Goal: Task Accomplishment & Management: Manage account settings

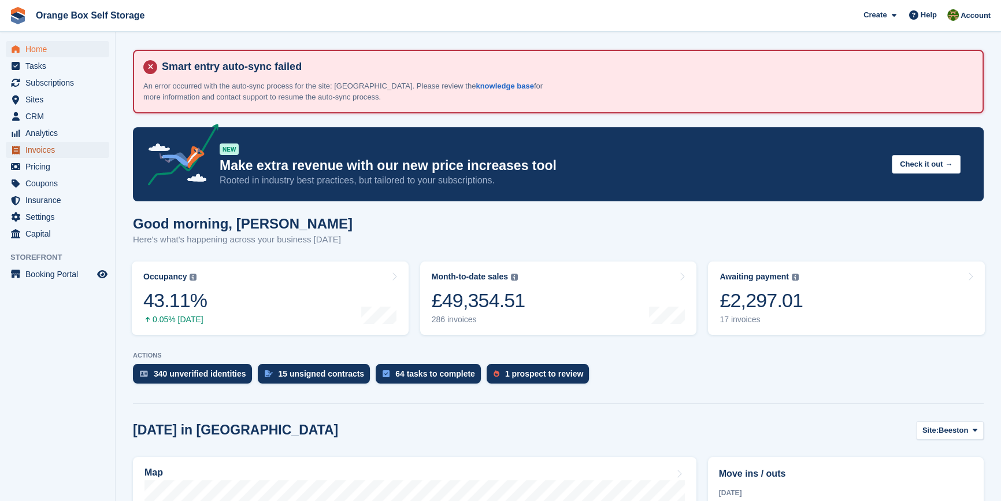
click at [46, 154] on span "Invoices" at bounding box center [59, 150] width 69 height 16
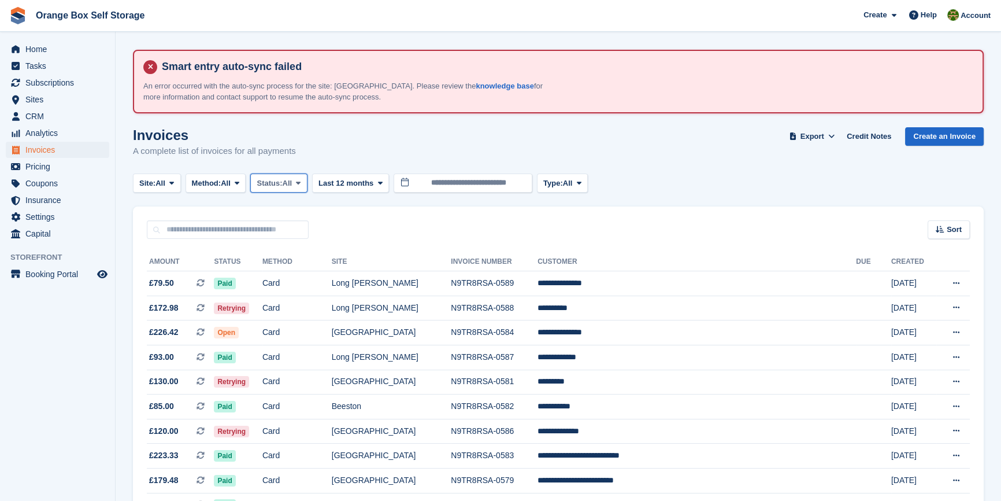
click at [282, 179] on span "Status:" at bounding box center [269, 183] width 25 height 12
click at [280, 186] on span "Status:" at bounding box center [269, 183] width 25 height 12
click at [272, 184] on span "Status:" at bounding box center [269, 183] width 25 height 12
click at [283, 273] on link "Open" at bounding box center [305, 272] width 101 height 21
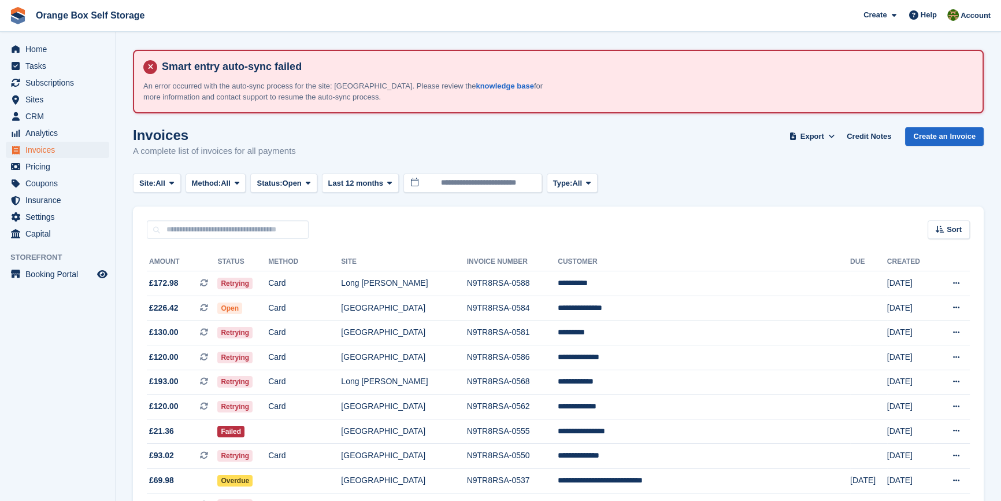
click at [81, 354] on aside "Home Tasks Subscriptions Subscriptions Subscriptions Contracts Price increases …" at bounding box center [57, 253] width 115 height 443
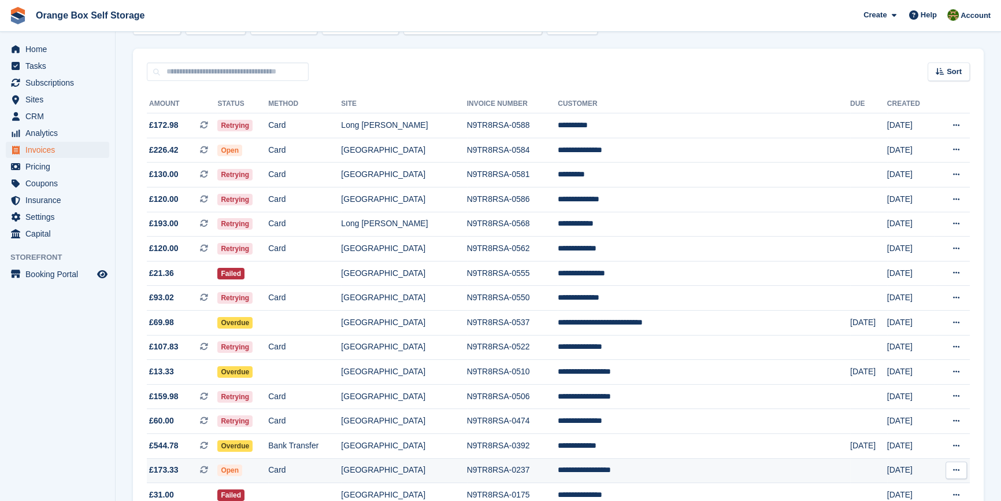
scroll to position [147, 0]
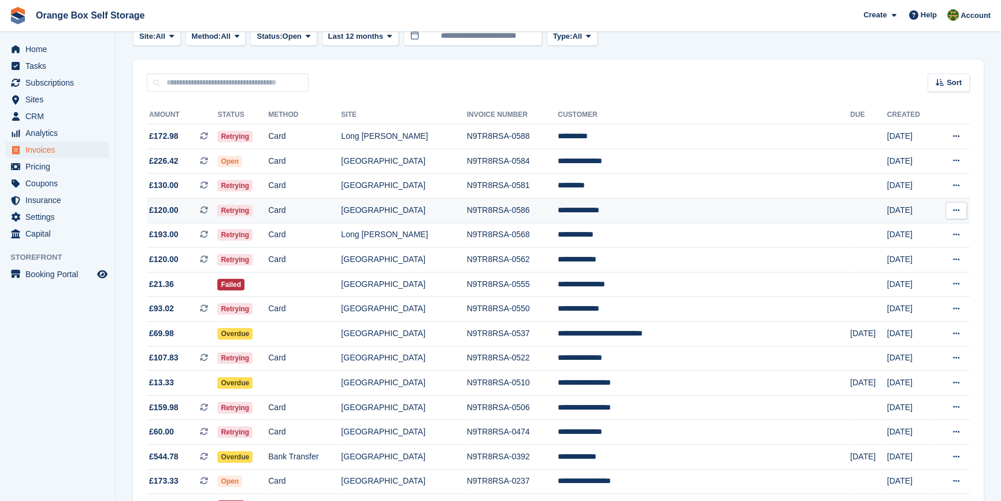
click at [466, 208] on td "[GEOGRAPHIC_DATA]" at bounding box center [403, 210] width 125 height 25
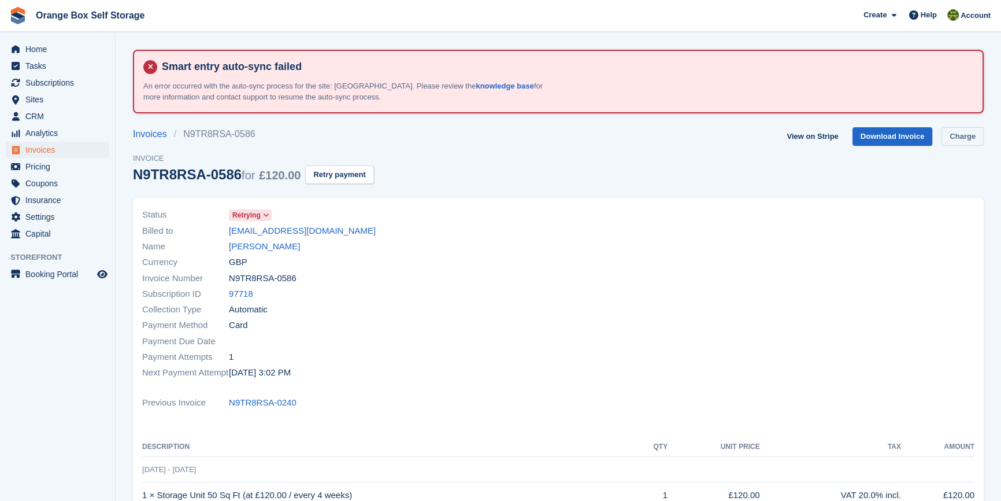
click at [972, 133] on link "Charge" at bounding box center [963, 136] width 42 height 19
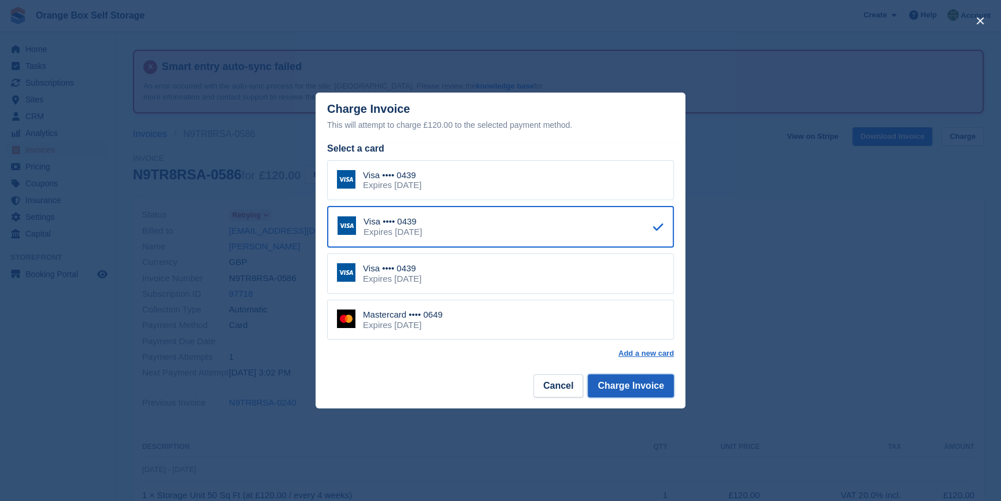
click at [636, 388] on button "Charge Invoice" at bounding box center [631, 385] width 86 height 23
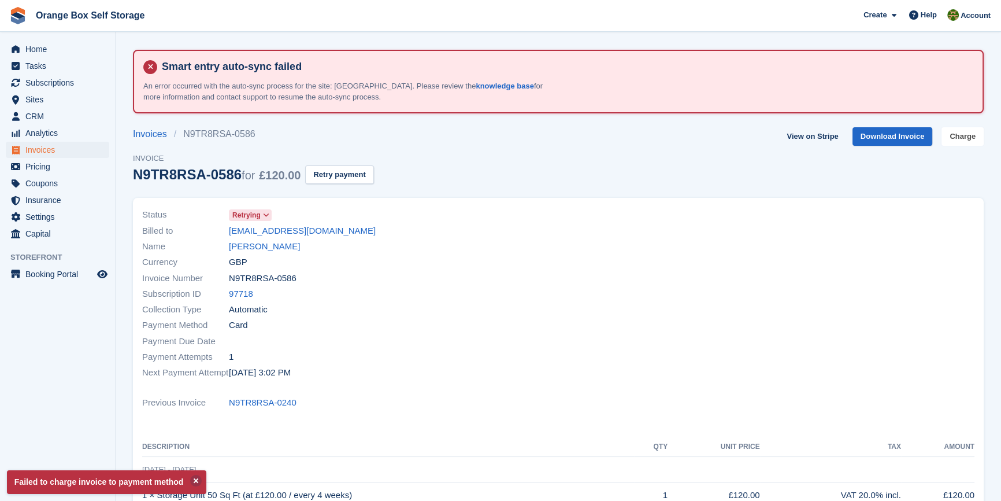
click at [962, 140] on link "Charge" at bounding box center [963, 136] width 42 height 19
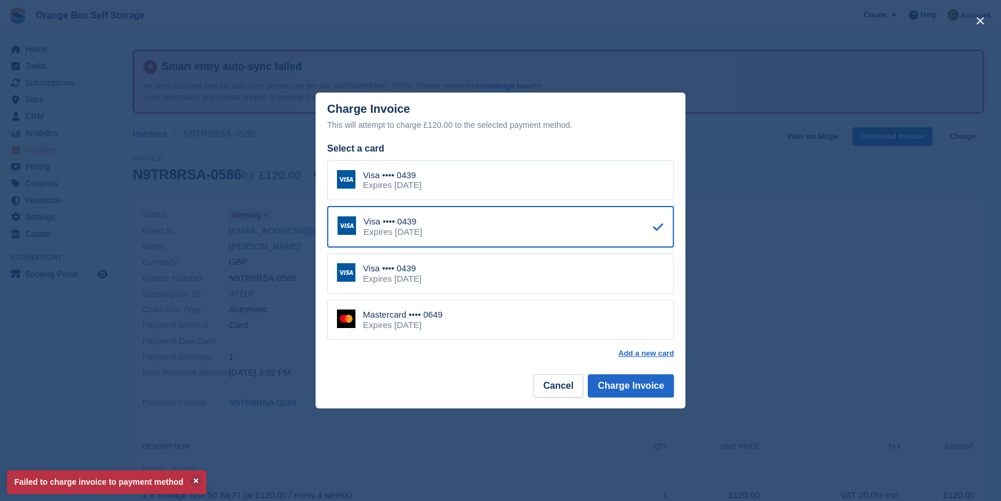
click at [432, 333] on div "Mastercard •••• 0649 Expires October 2027" at bounding box center [500, 319] width 347 height 40
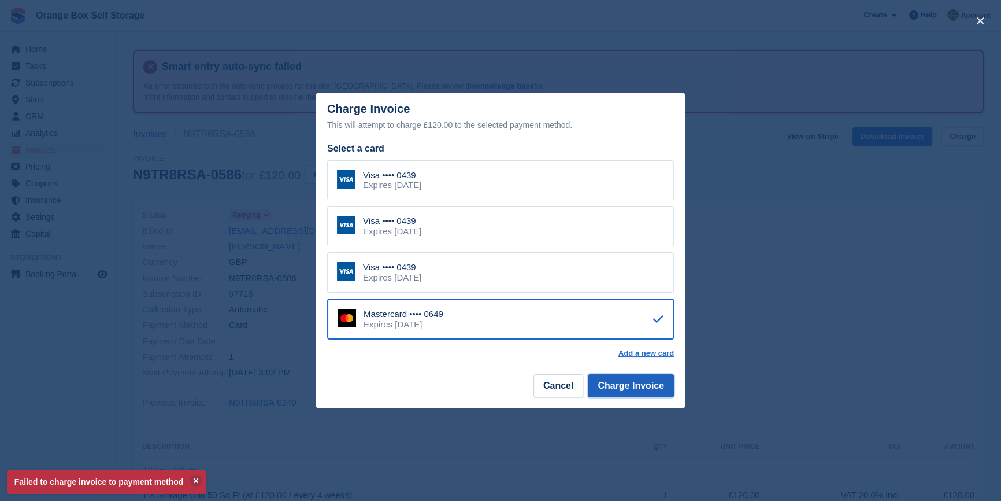
click at [657, 388] on button "Charge Invoice" at bounding box center [631, 385] width 86 height 23
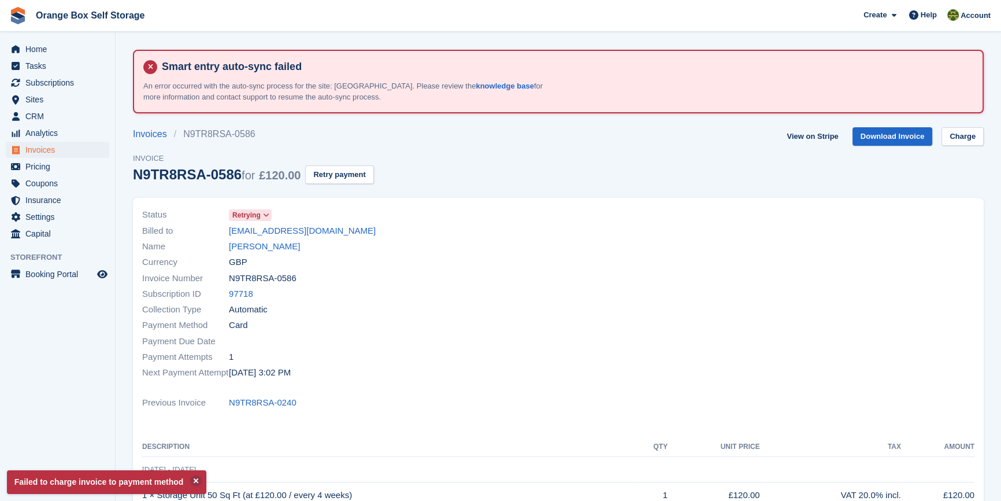
click at [590, 362] on div at bounding box center [769, 293] width 423 height 187
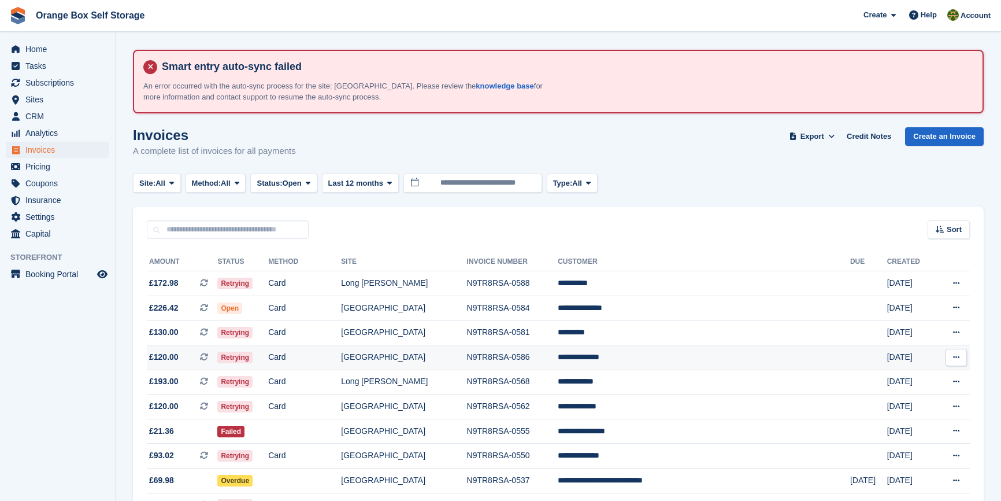
scroll to position [147, 0]
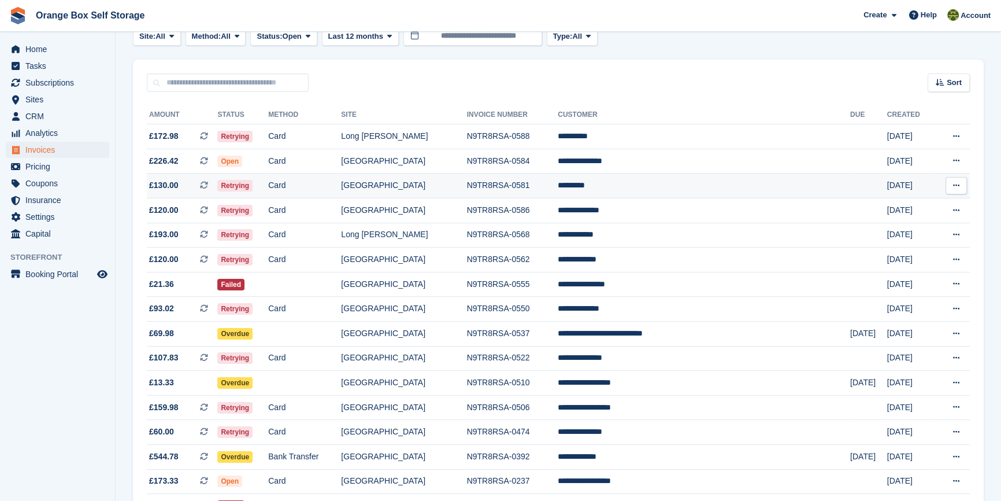
click at [558, 184] on td "N9TR8RSA-0581" at bounding box center [512, 185] width 91 height 25
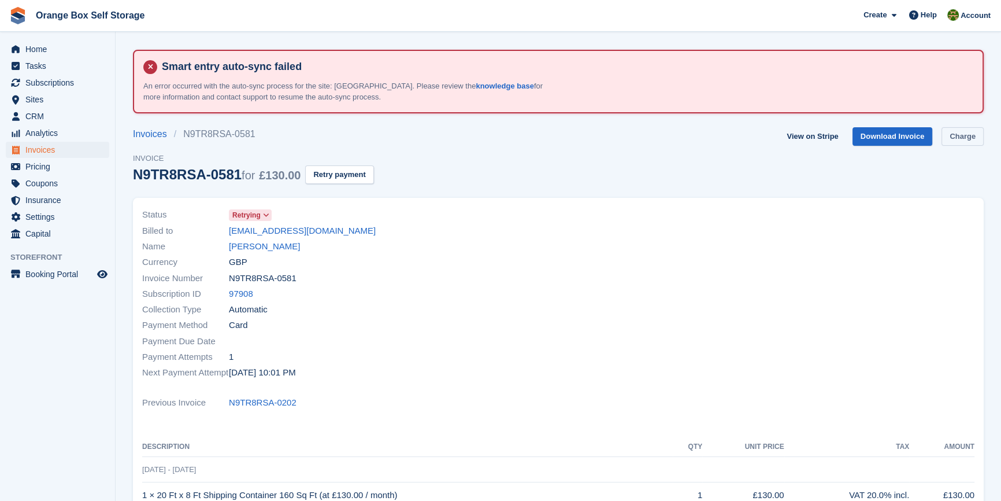
click at [950, 135] on link "Charge" at bounding box center [963, 136] width 42 height 19
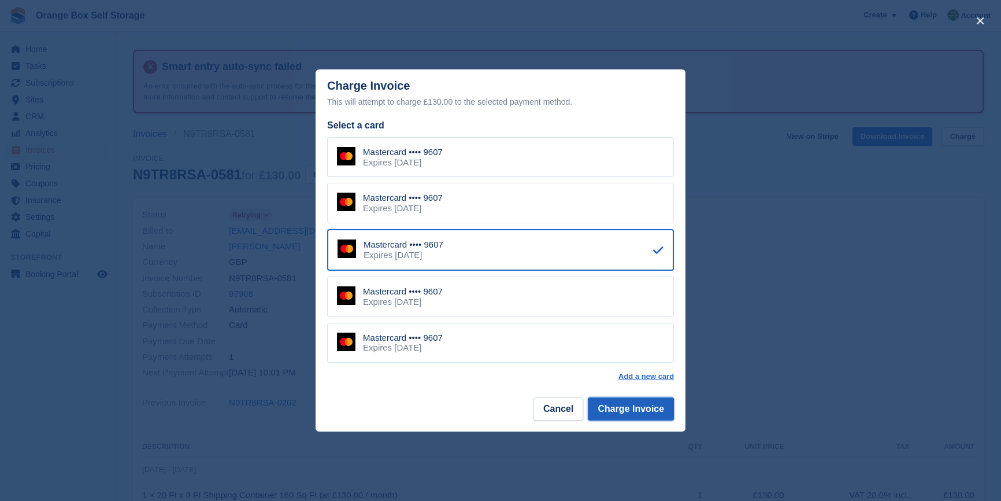
click at [639, 409] on button "Charge Invoice" at bounding box center [631, 408] width 86 height 23
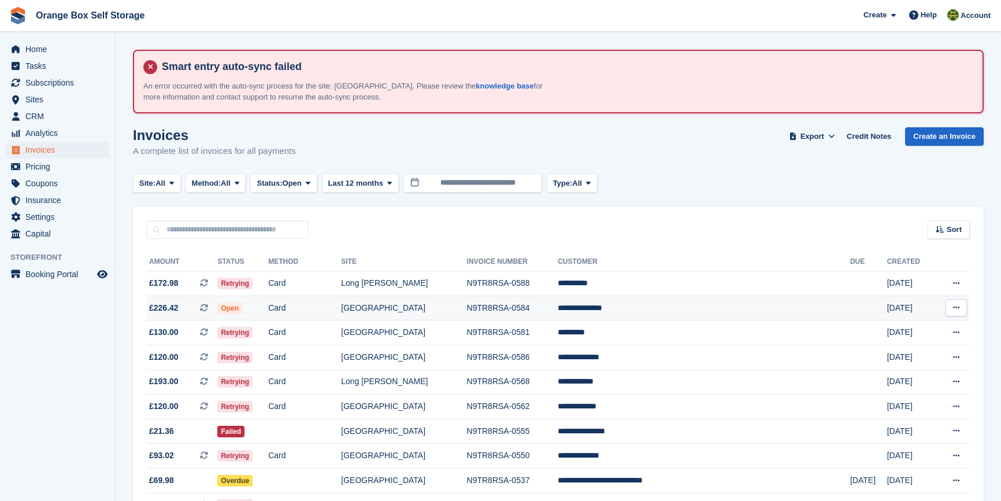
scroll to position [147, 0]
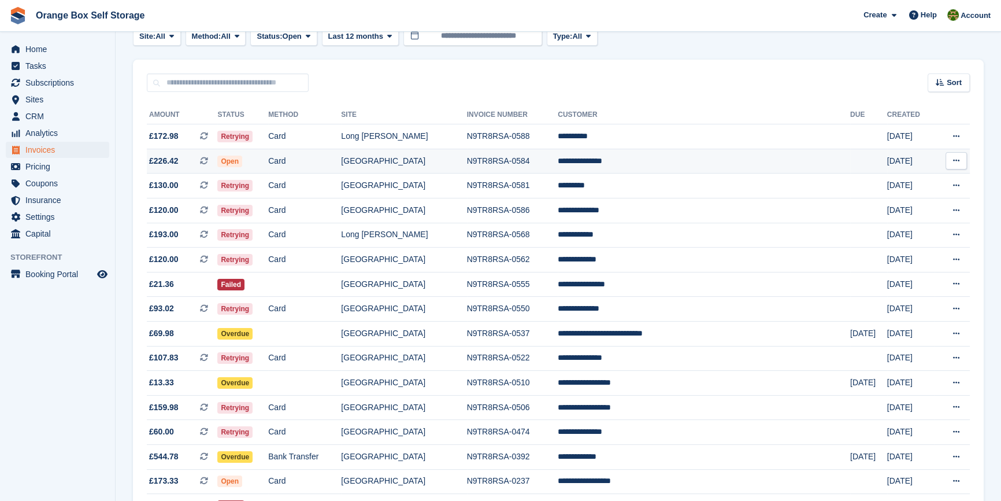
click at [654, 168] on td "**********" at bounding box center [704, 161] width 292 height 25
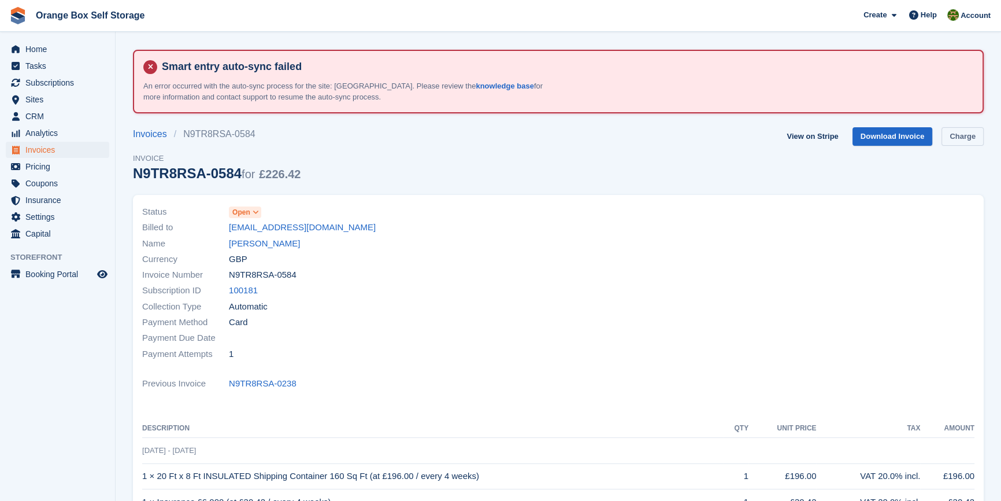
click at [958, 134] on link "Charge" at bounding box center [963, 136] width 42 height 19
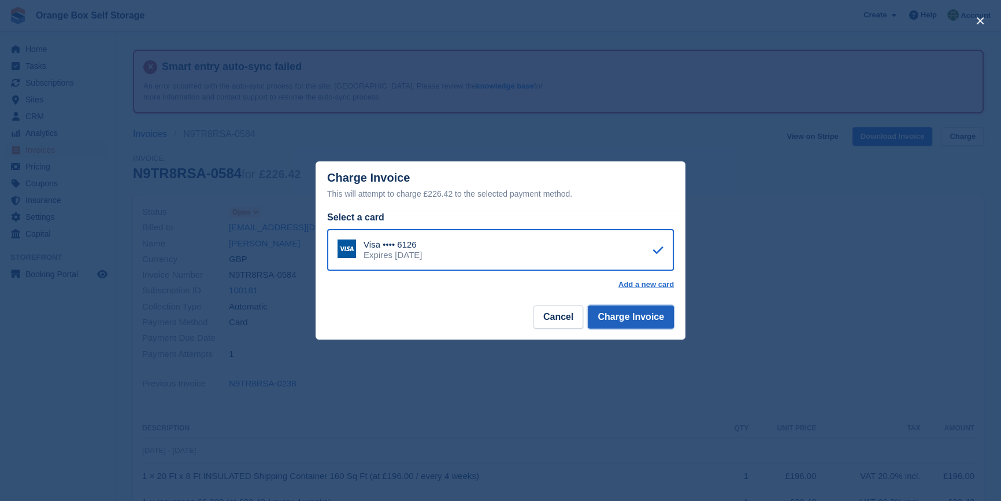
click at [639, 318] on button "Charge Invoice" at bounding box center [631, 316] width 86 height 23
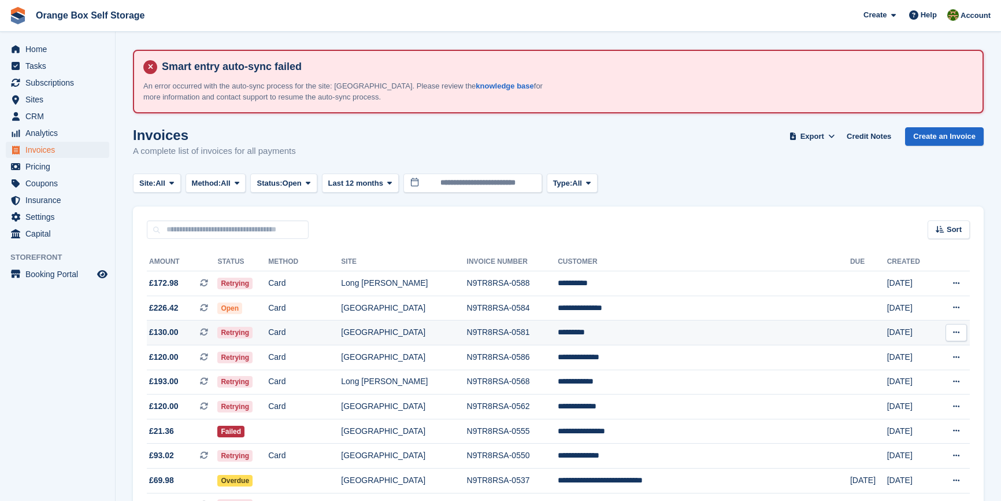
scroll to position [147, 0]
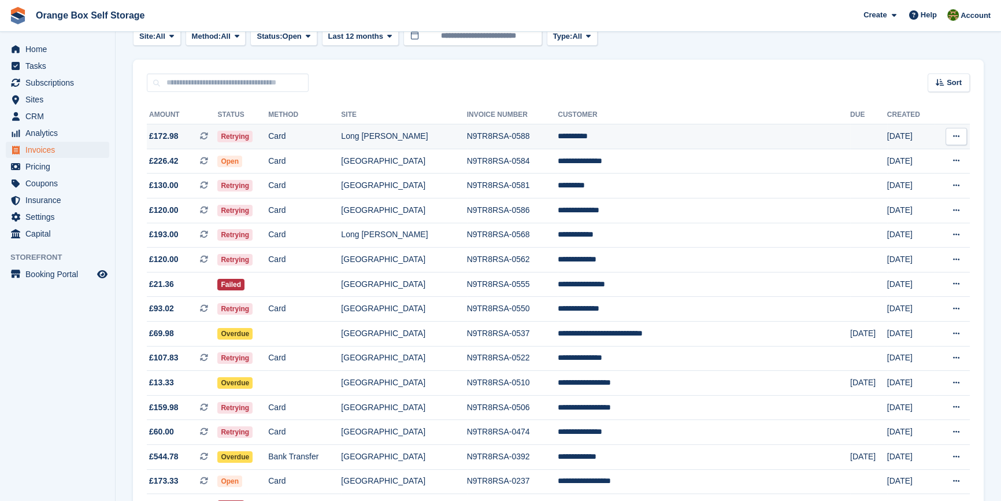
click at [558, 132] on td "N9TR8RSA-0588" at bounding box center [512, 136] width 91 height 25
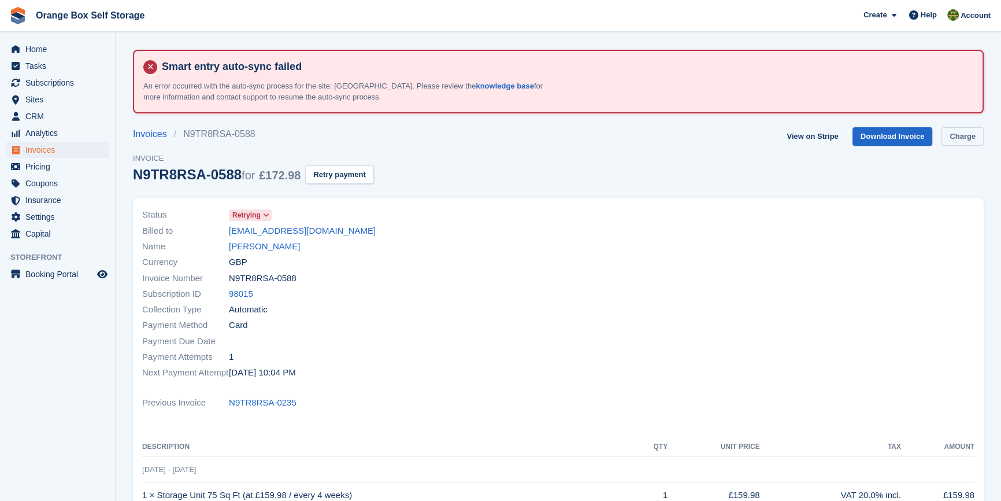
click at [949, 132] on link "Charge" at bounding box center [963, 136] width 42 height 19
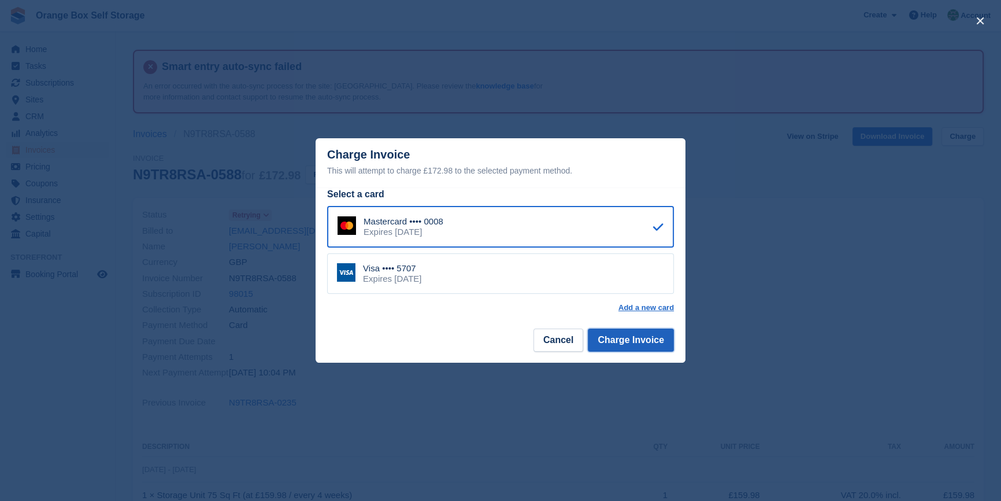
click at [657, 341] on button "Charge Invoice" at bounding box center [631, 339] width 86 height 23
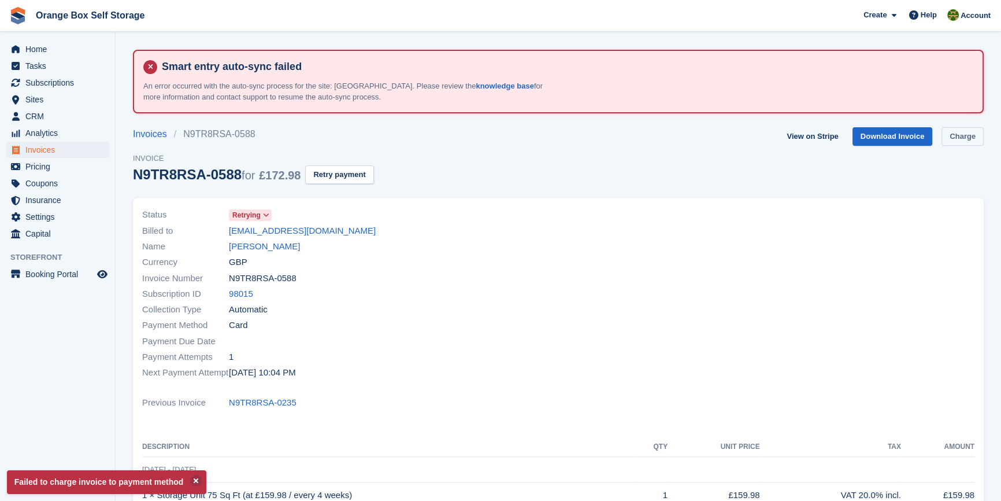
click at [956, 136] on link "Charge" at bounding box center [963, 136] width 42 height 19
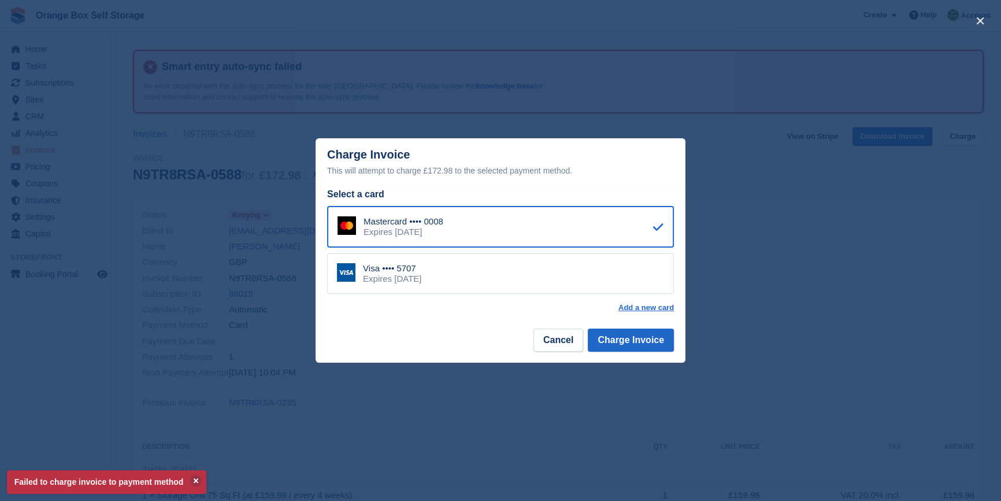
click at [545, 265] on div "Visa •••• 5707 Expires July 2030" at bounding box center [500, 273] width 347 height 40
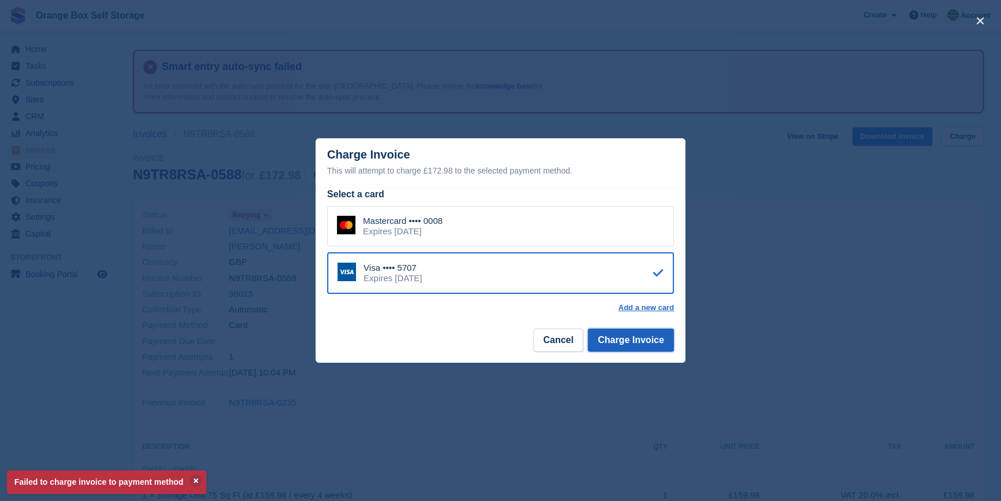
click at [630, 341] on button "Charge Invoice" at bounding box center [631, 339] width 86 height 23
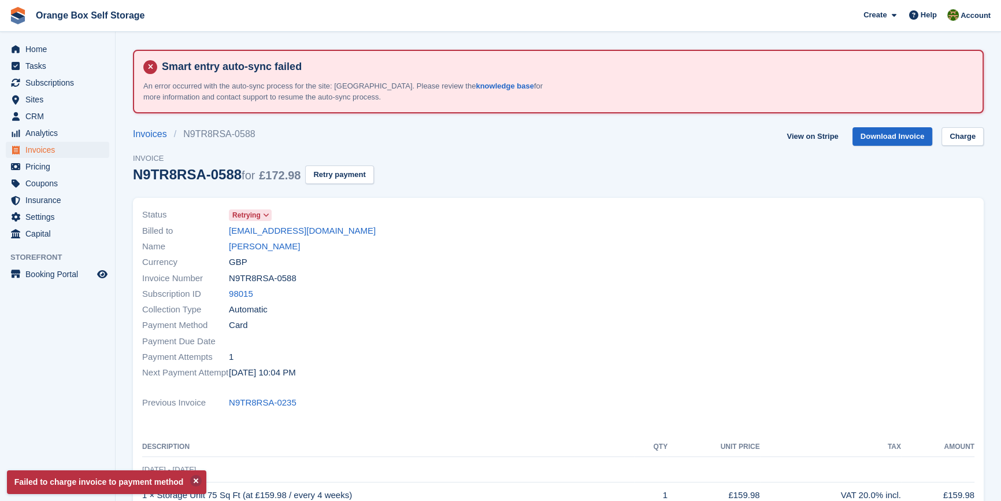
click at [315, 362] on div "Payment Attempts 1" at bounding box center [346, 357] width 409 height 16
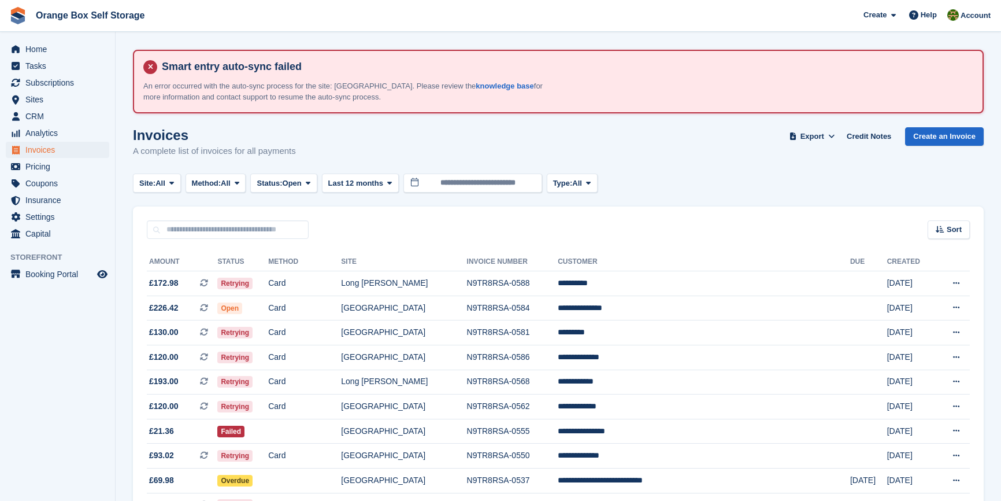
scroll to position [147, 0]
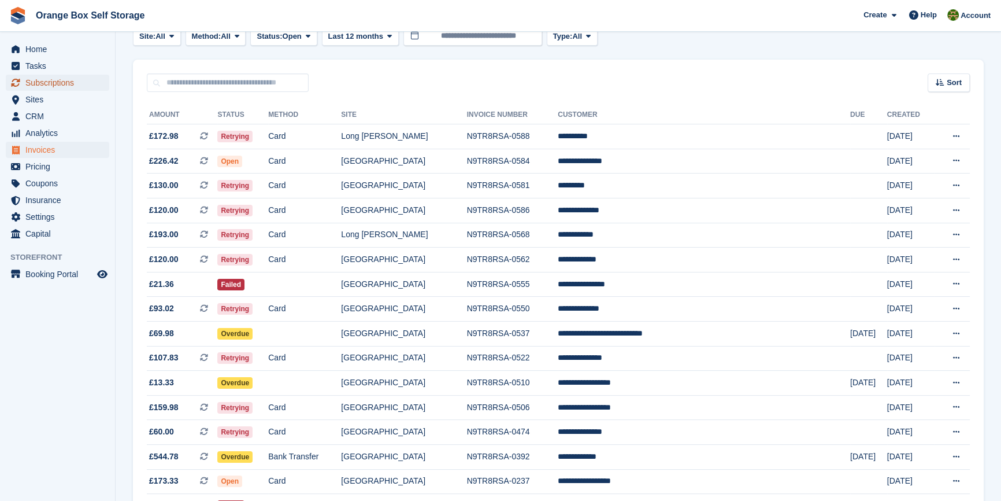
click at [45, 87] on span "Subscriptions" at bounding box center [59, 83] width 69 height 16
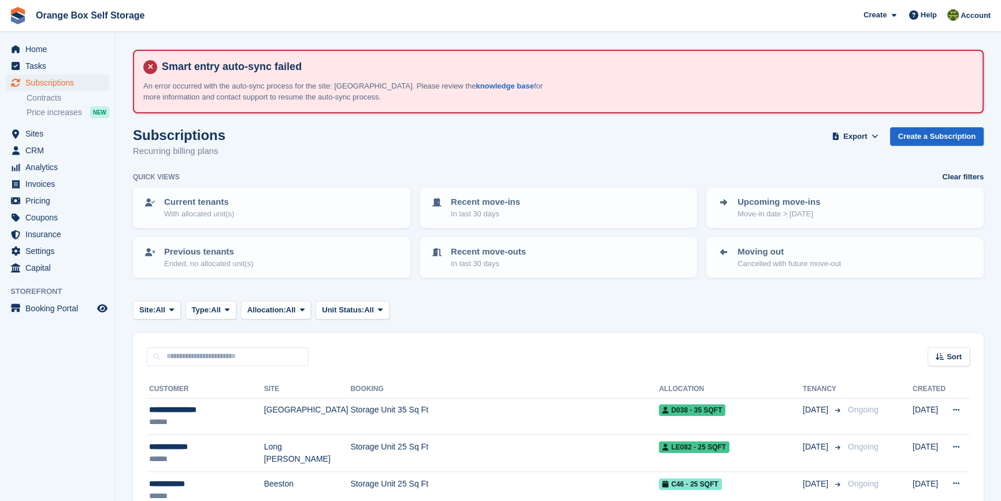
click at [92, 399] on aside "Home Tasks Subscriptions Subscriptions Subscriptions Contracts Price increases …" at bounding box center [57, 253] width 115 height 443
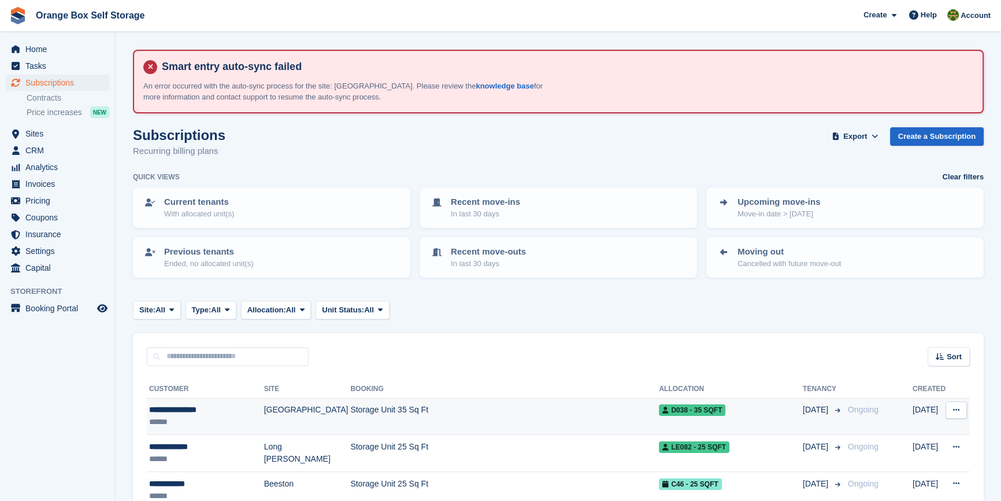
click at [398, 416] on td "Storage Unit 35 Sq Ft" at bounding box center [504, 416] width 309 height 37
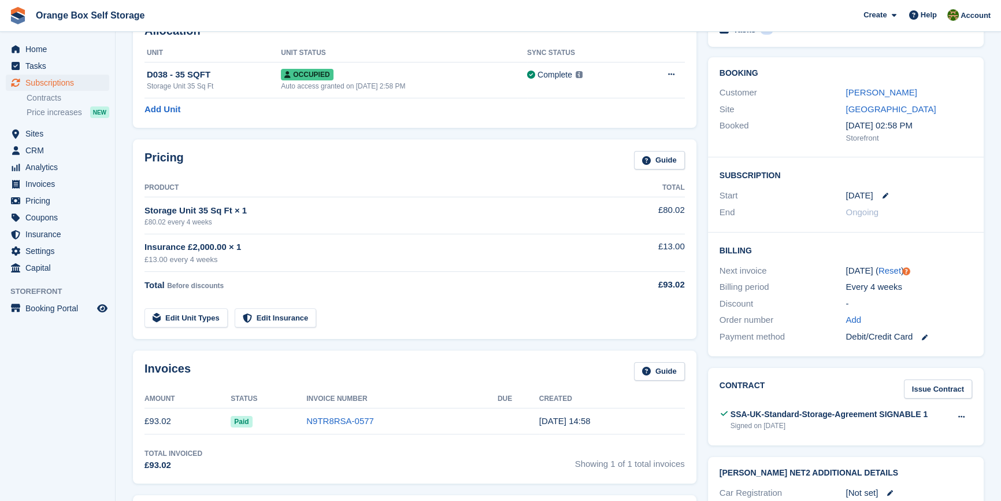
scroll to position [52, 0]
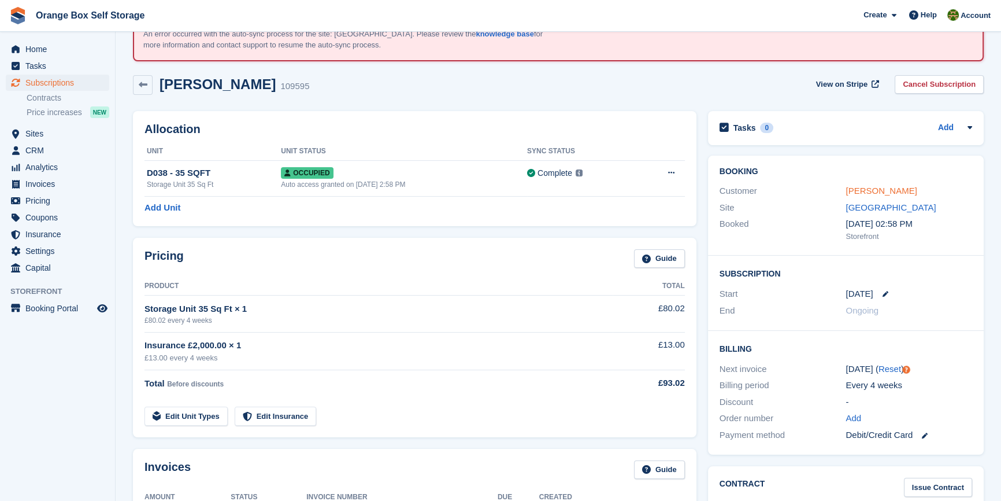
click at [890, 191] on link "[PERSON_NAME]" at bounding box center [881, 191] width 71 height 10
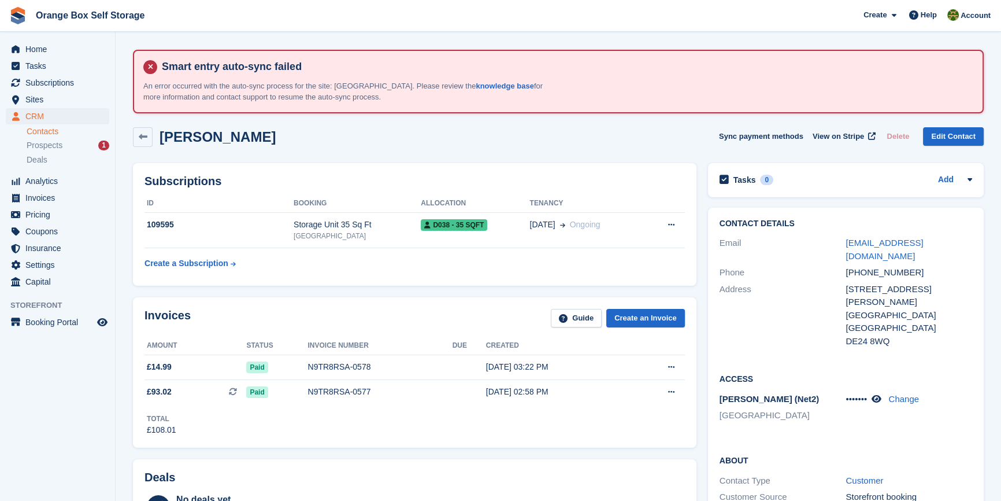
click at [445, 295] on div "Invoices Guide Create an Invoice Amount Status Invoice number Due Created £14.9…" at bounding box center [414, 372] width 575 height 162
click at [443, 279] on div "Subscriptions ID Booking Allocation Tenancy 109595 Storage Unit 35 Sq Ft Derby …" at bounding box center [415, 224] width 564 height 123
click at [57, 194] on span "Invoices" at bounding box center [59, 198] width 69 height 16
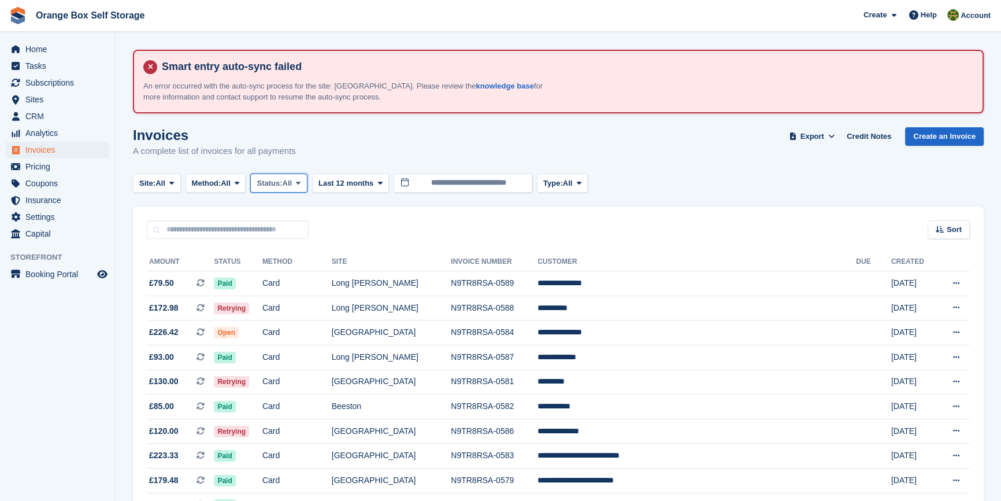
click at [280, 190] on button "Status: All" at bounding box center [278, 182] width 57 height 19
click at [292, 267] on link "Open" at bounding box center [305, 272] width 101 height 21
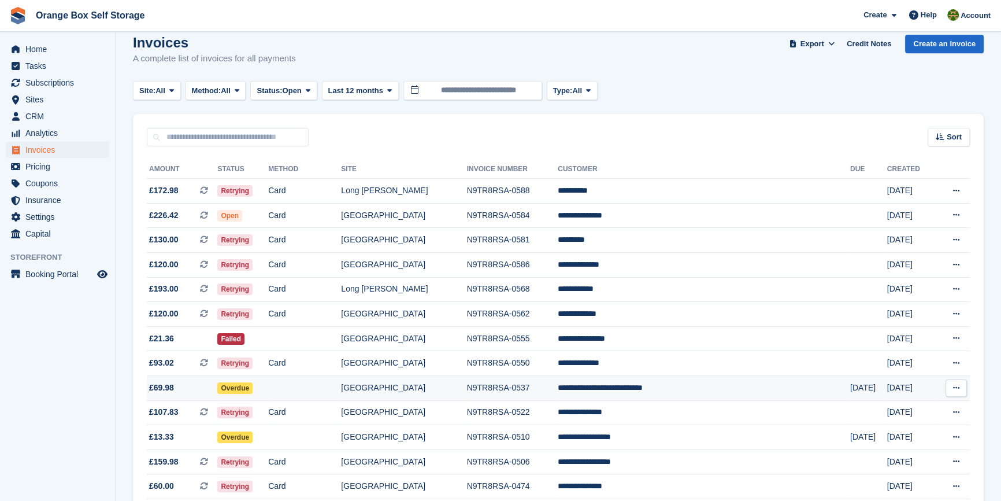
scroll to position [105, 0]
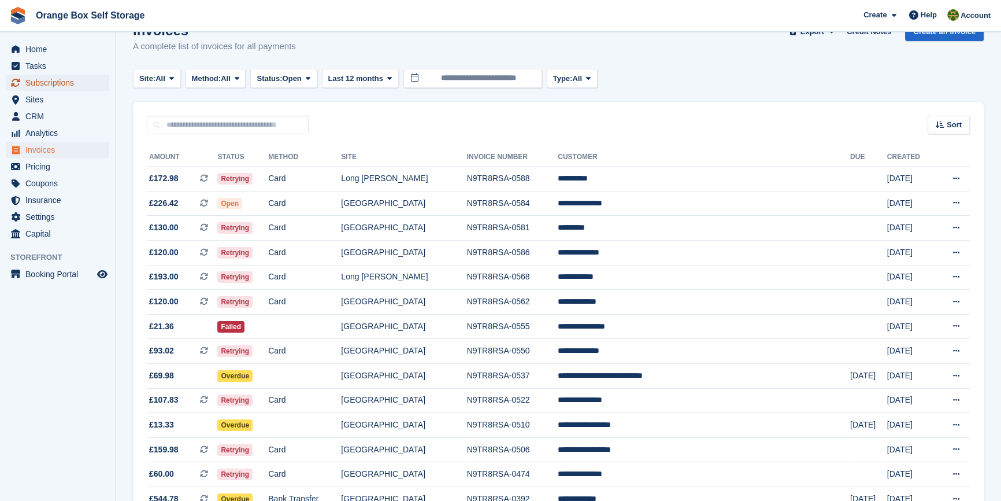
click at [61, 77] on span "Subscriptions" at bounding box center [59, 83] width 69 height 16
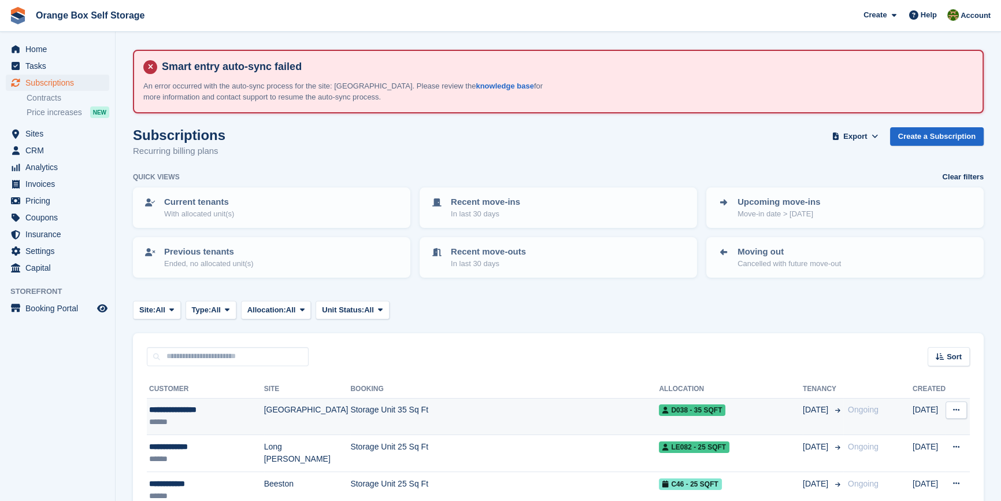
click at [439, 410] on td "Storage Unit 35 Sq Ft" at bounding box center [504, 416] width 309 height 37
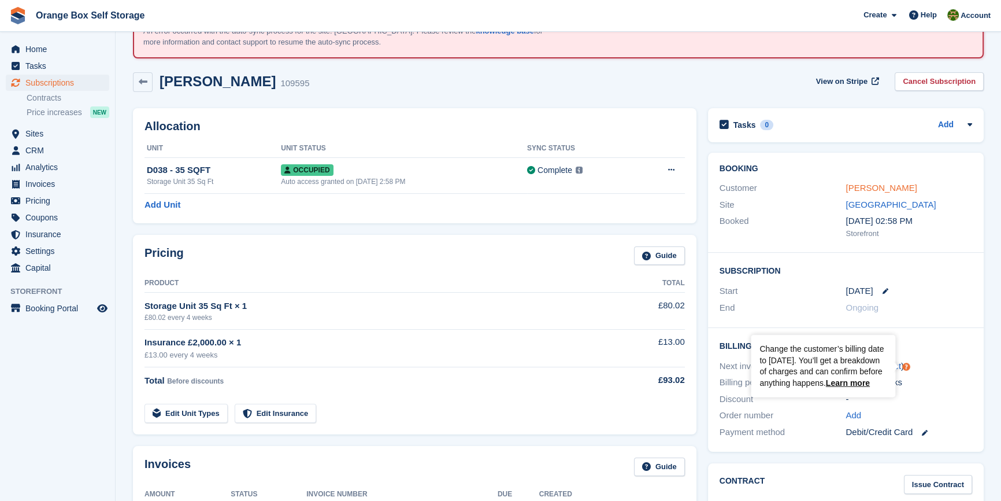
scroll to position [52, 0]
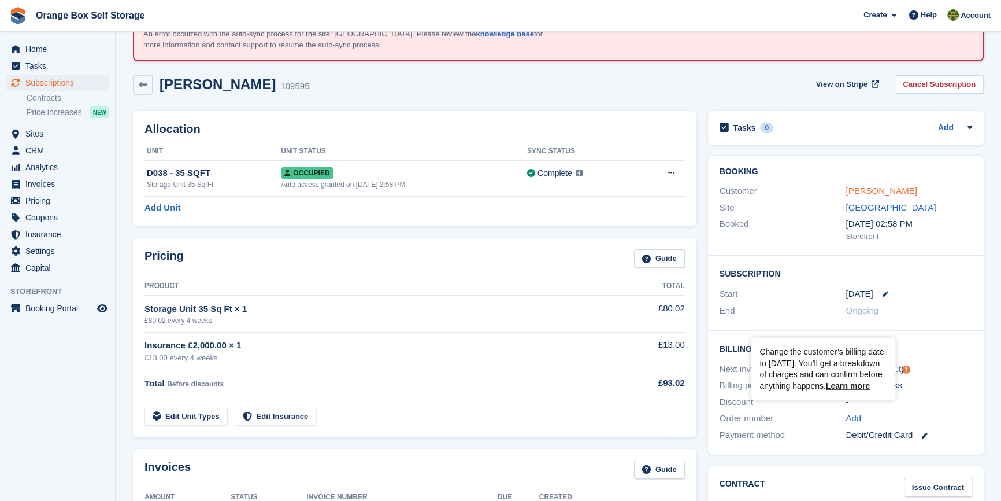
click at [894, 186] on link "[PERSON_NAME]" at bounding box center [881, 191] width 71 height 10
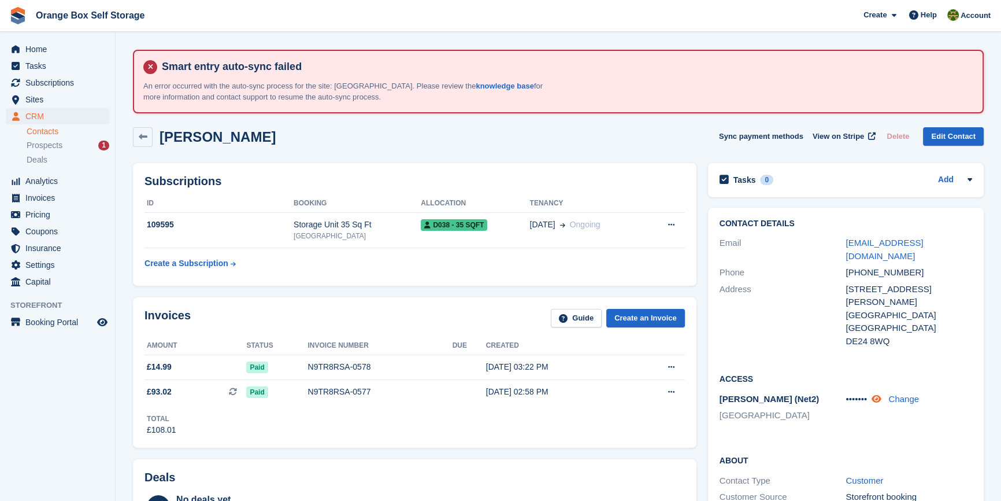
click at [881, 394] on icon at bounding box center [877, 398] width 10 height 9
click at [624, 426] on div "Total £108.01" at bounding box center [415, 420] width 540 height 32
click at [58, 193] on span "Invoices" at bounding box center [59, 198] width 69 height 16
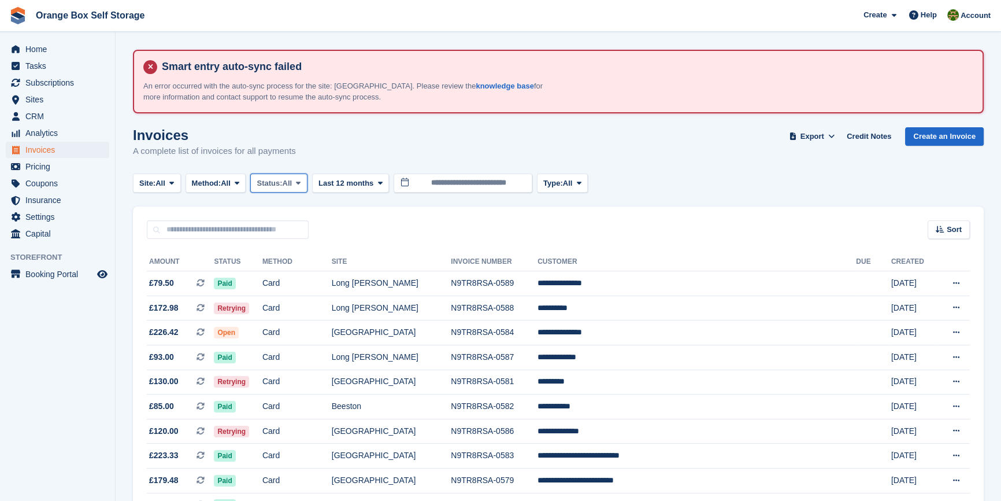
click at [292, 188] on span "All" at bounding box center [288, 183] width 10 height 12
click at [287, 275] on link "Open" at bounding box center [305, 272] width 101 height 21
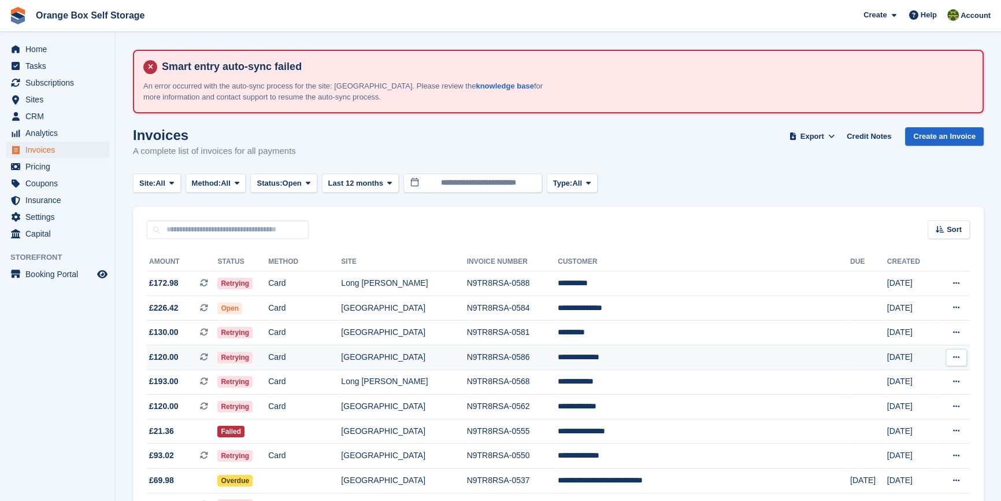
click at [455, 361] on td "[GEOGRAPHIC_DATA]" at bounding box center [403, 357] width 125 height 25
click at [644, 348] on td "**********" at bounding box center [704, 357] width 292 height 25
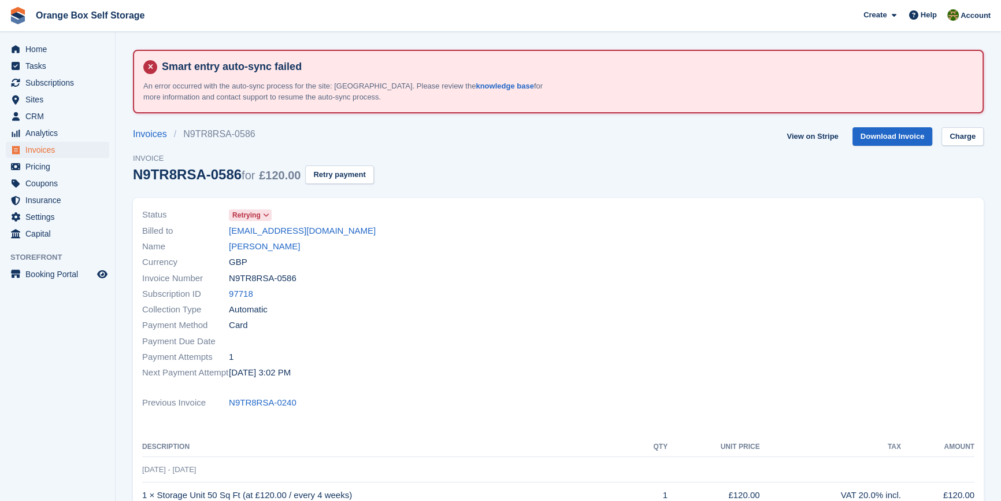
click at [273, 255] on div "Currency GBP" at bounding box center [346, 262] width 409 height 16
click at [274, 250] on link "[PERSON_NAME]" at bounding box center [264, 246] width 71 height 13
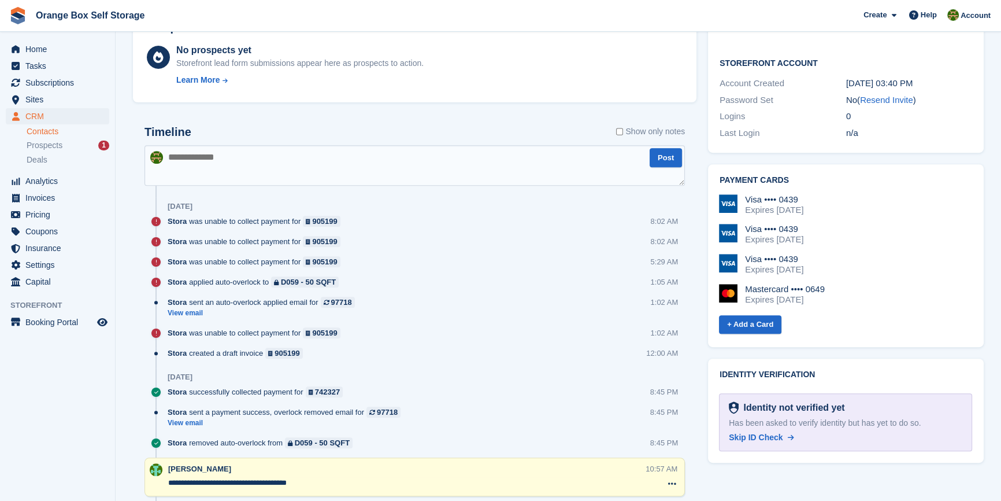
scroll to position [578, 0]
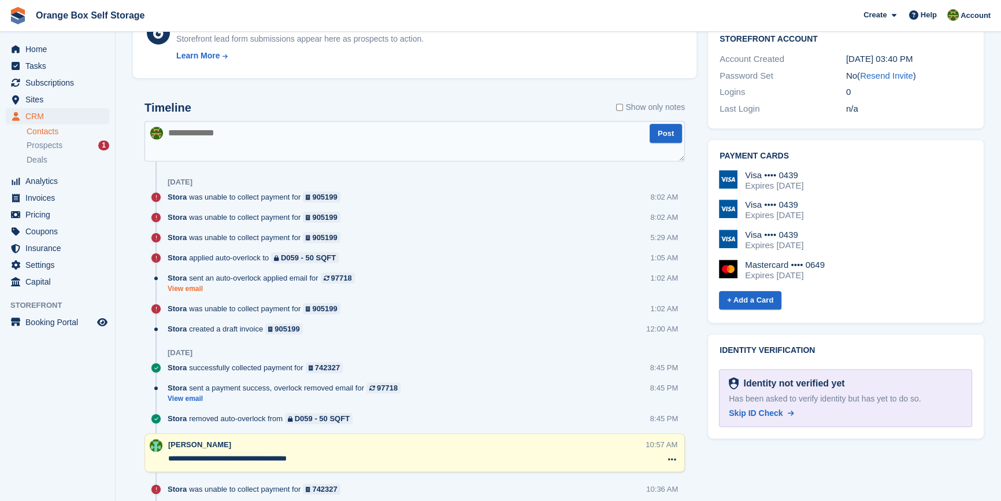
click at [191, 288] on link "View email" at bounding box center [264, 289] width 193 height 10
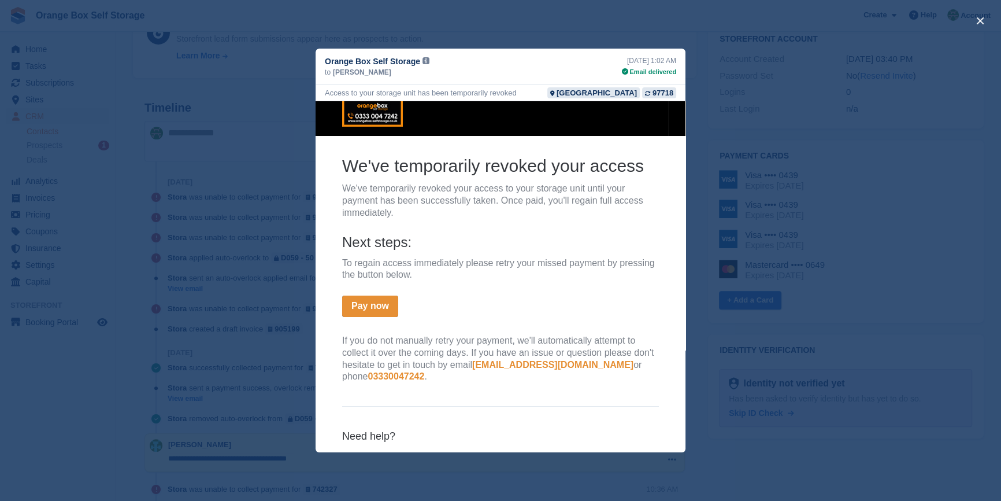
scroll to position [91, 0]
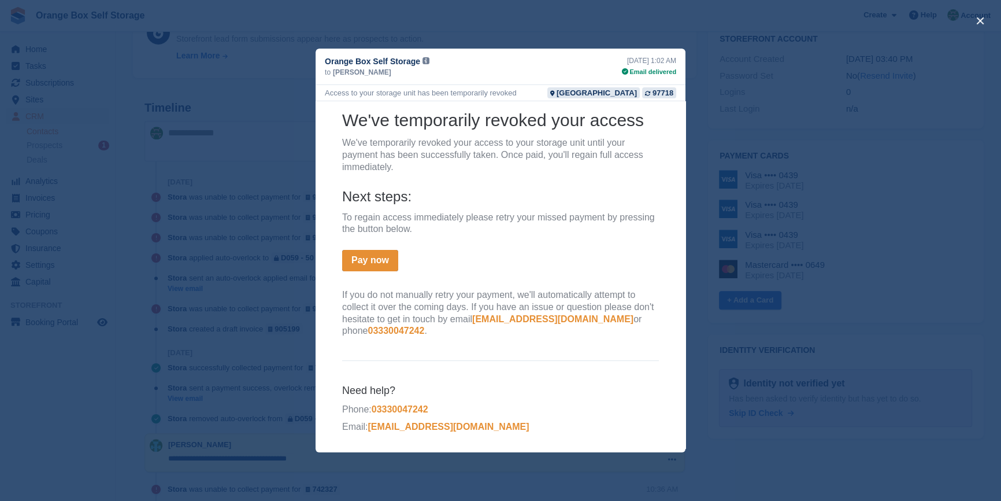
click at [920, 280] on div "close" at bounding box center [500, 250] width 1001 height 501
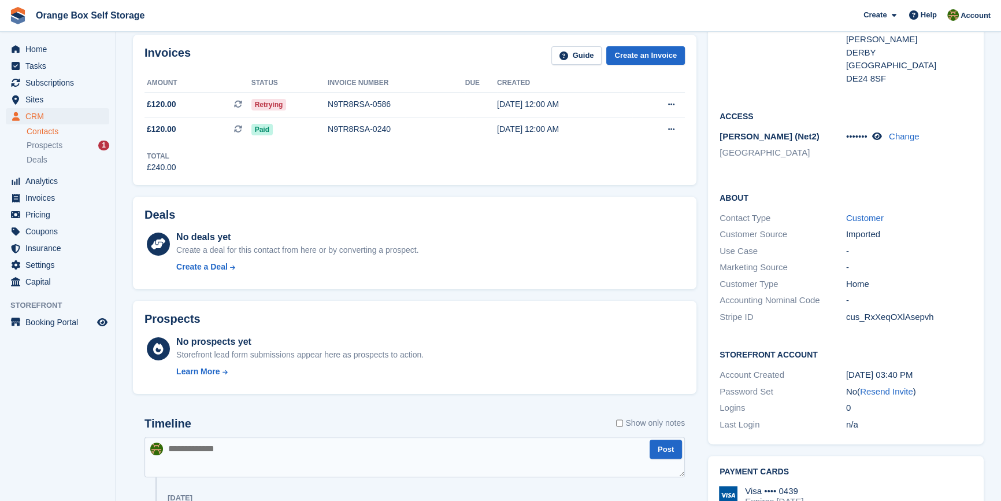
scroll to position [0, 0]
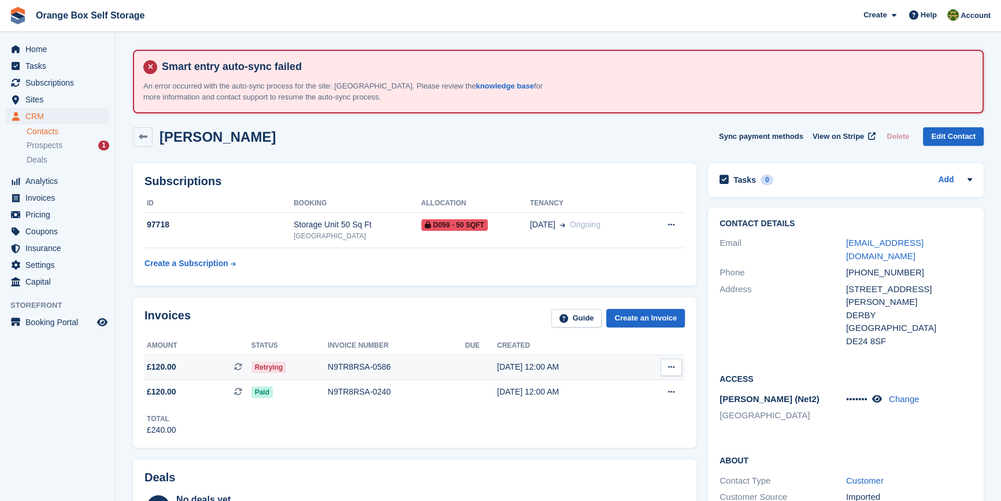
click at [669, 368] on icon at bounding box center [671, 367] width 6 height 8
click at [630, 387] on p "Download PDF" at bounding box center [626, 389] width 101 height 15
click at [592, 170] on div "Subscriptions ID Booking Allocation Tenancy 97718 Storage Unit 50 Sq Ft Derby D…" at bounding box center [415, 224] width 564 height 123
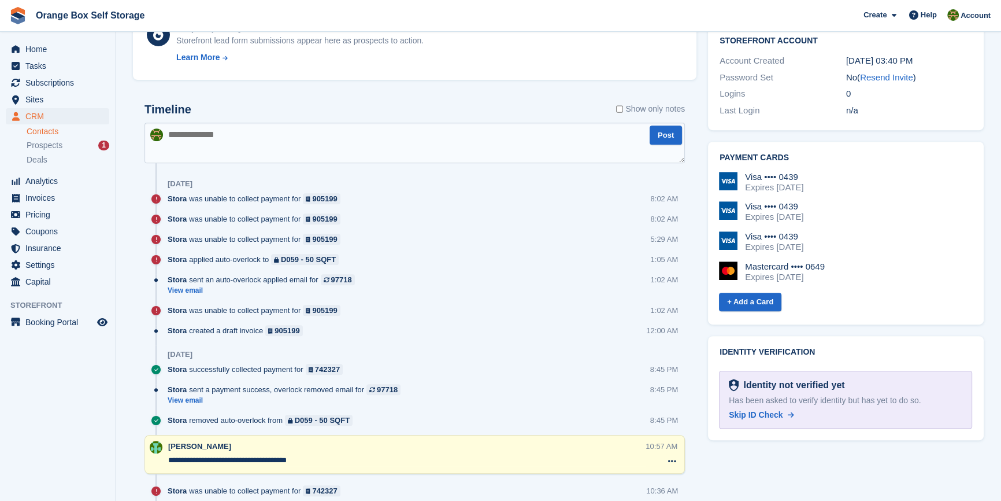
scroll to position [578, 0]
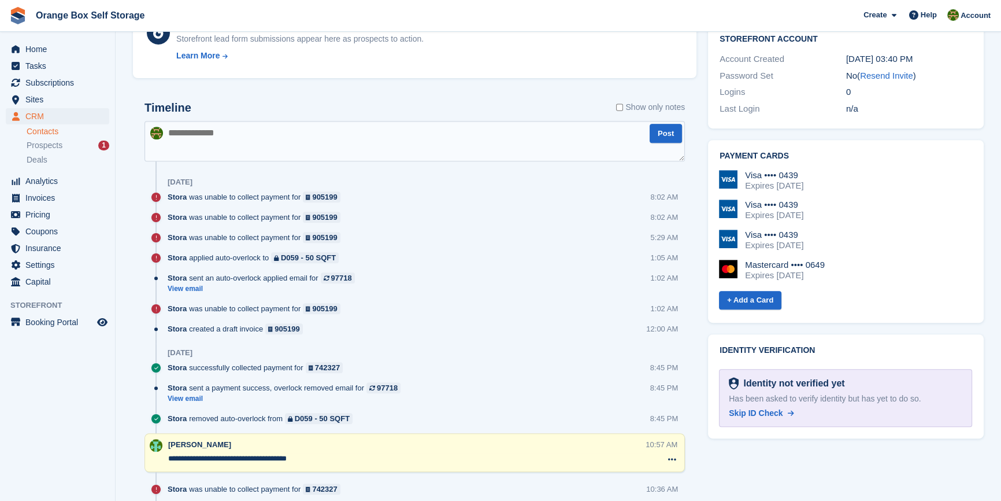
click at [775, 449] on div "Tasks 0 Add No tasks related to LYNNE WHITELEY Contact Details Email lynnewhite…" at bounding box center [845, 189] width 287 height 1220
click at [192, 291] on link "View email" at bounding box center [264, 289] width 193 height 10
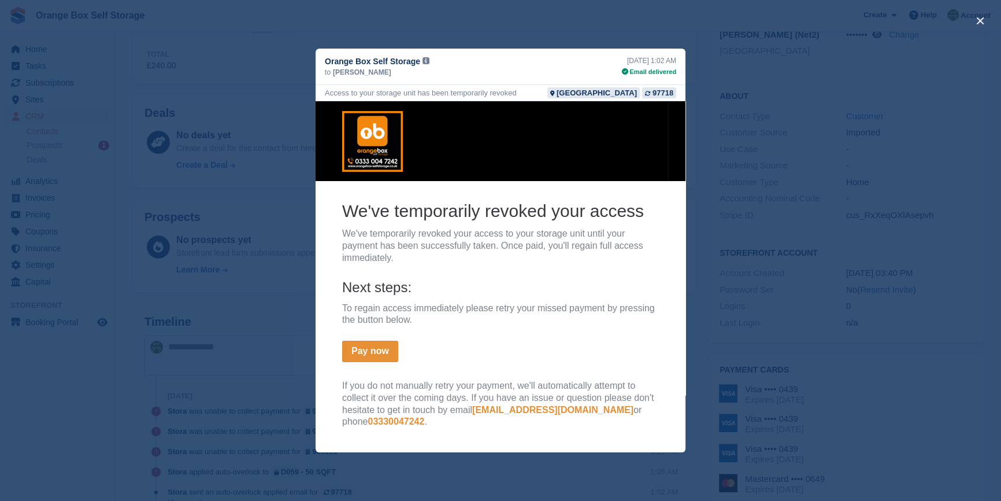
scroll to position [157, 0]
click at [650, 65] on div "23rd Sep, 1:02 AM" at bounding box center [649, 60] width 54 height 10
click at [662, 92] on div "97718" at bounding box center [663, 92] width 21 height 11
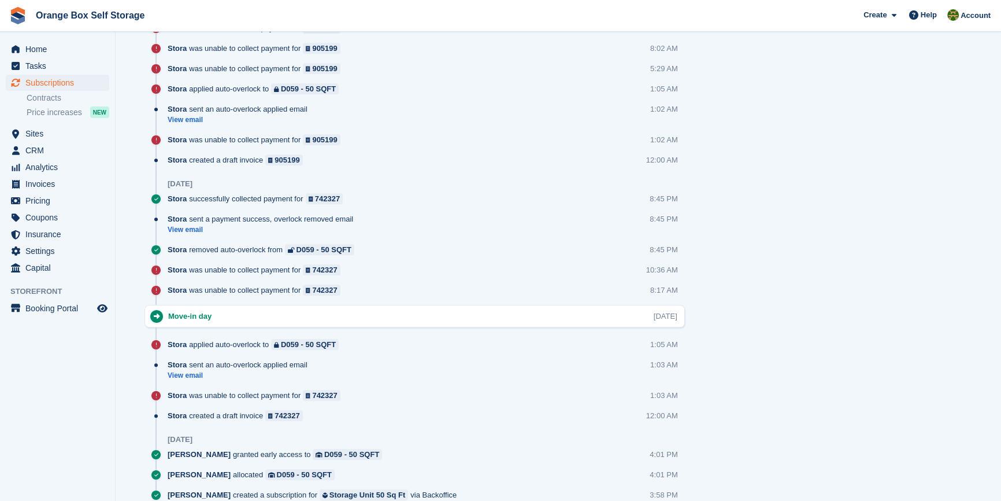
scroll to position [814, 0]
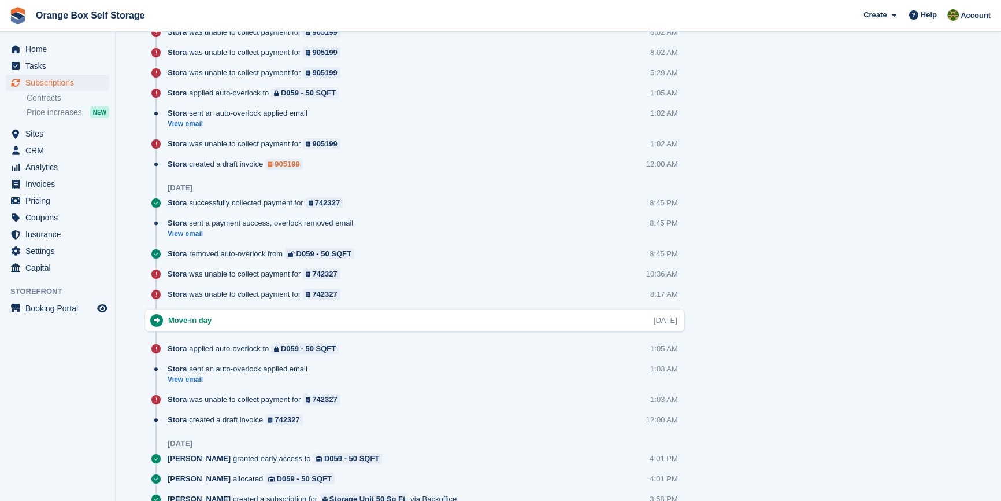
click at [294, 166] on div "905199" at bounding box center [287, 163] width 25 height 11
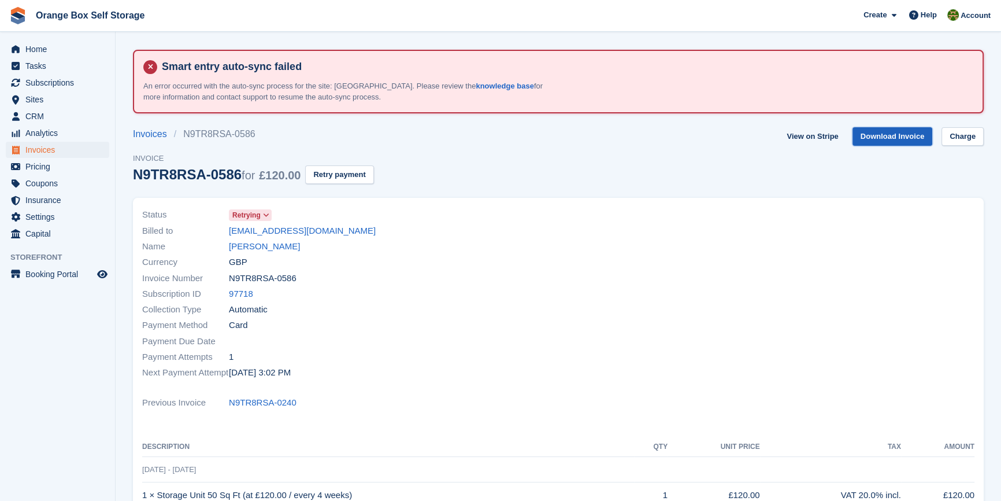
click at [903, 136] on link "Download Invoice" at bounding box center [893, 136] width 80 height 19
click at [638, 306] on div at bounding box center [769, 293] width 423 height 187
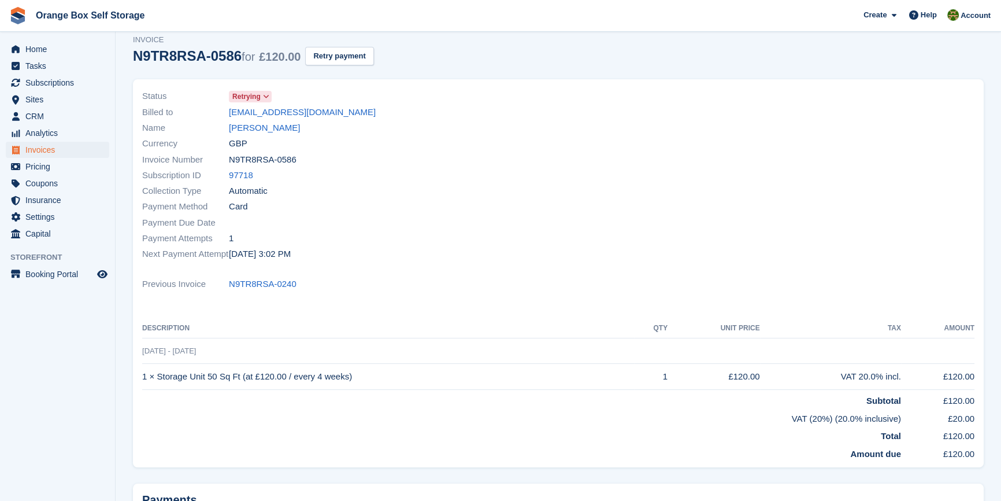
scroll to position [246, 0]
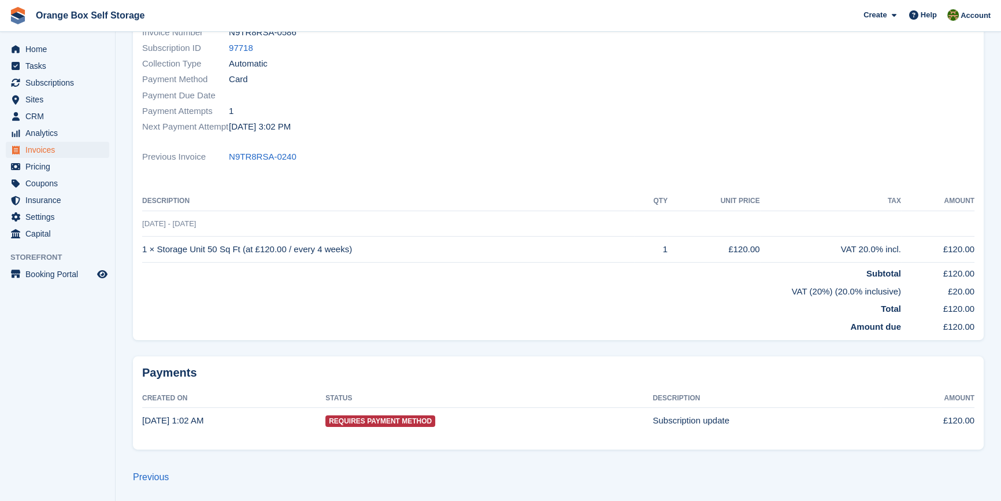
click at [394, 421] on span "Requires Payment Method" at bounding box center [380, 421] width 110 height 12
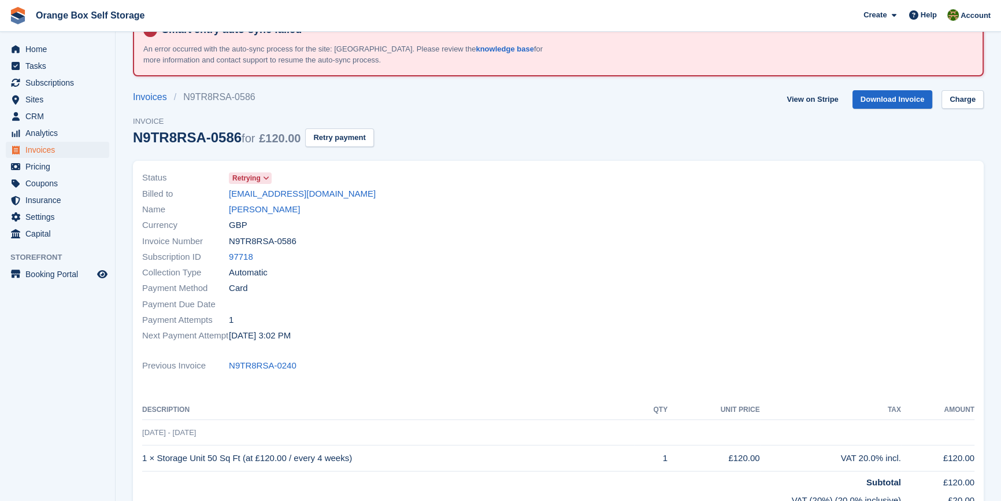
scroll to position [0, 0]
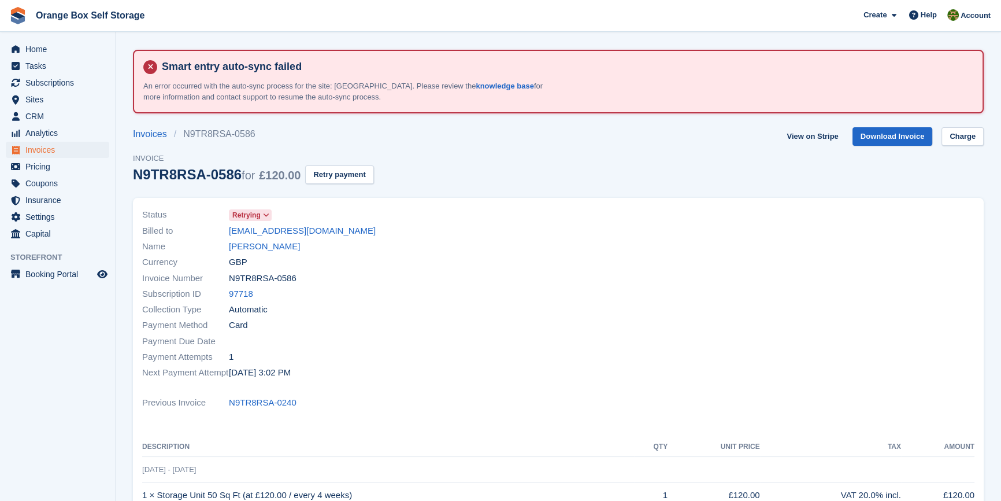
click at [474, 325] on div "Payment Method Card" at bounding box center [346, 325] width 409 height 16
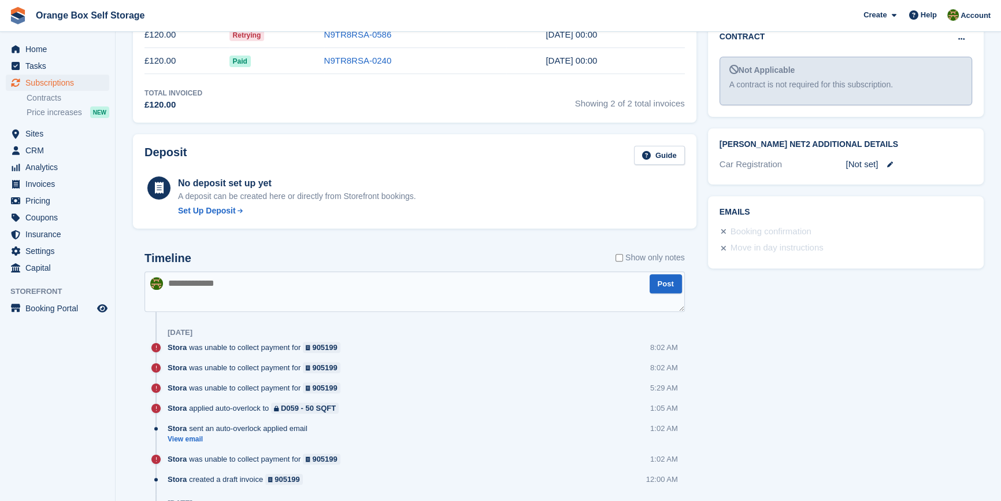
scroll to position [498, 0]
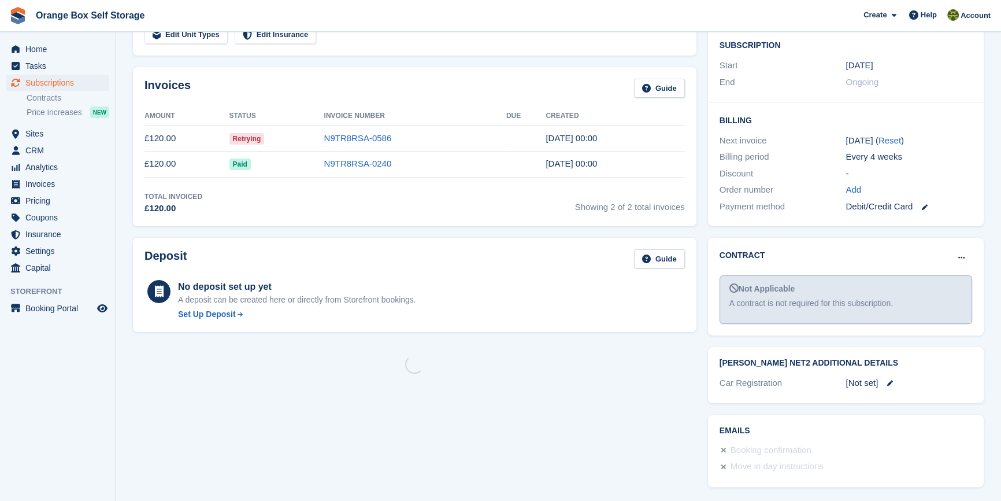
scroll to position [395, 0]
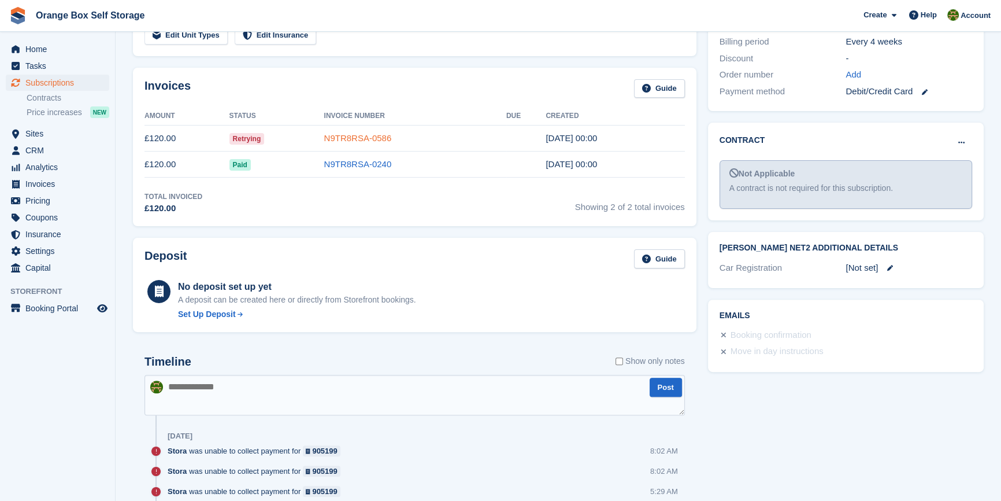
click at [364, 138] on link "N9TR8RSA-0586" at bounding box center [358, 138] width 68 height 10
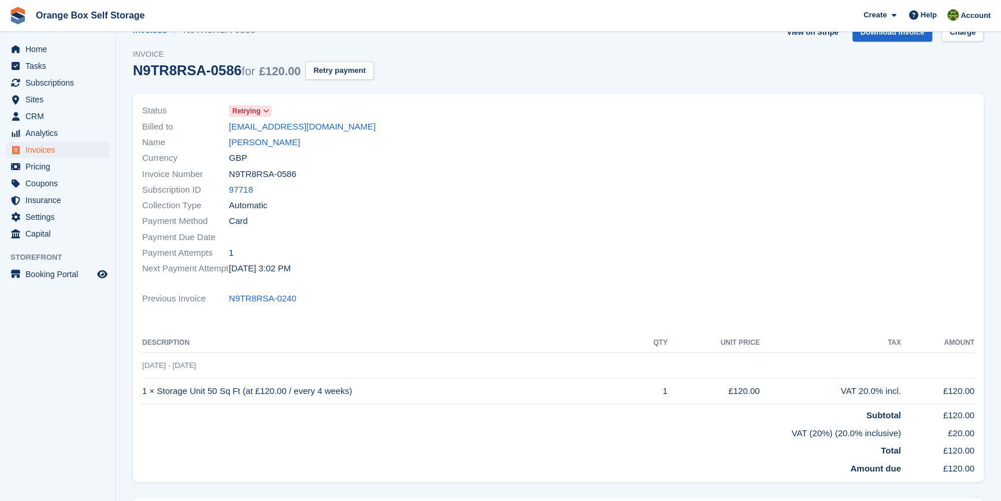
scroll to position [105, 0]
click at [264, 108] on icon at bounding box center [266, 110] width 6 height 7
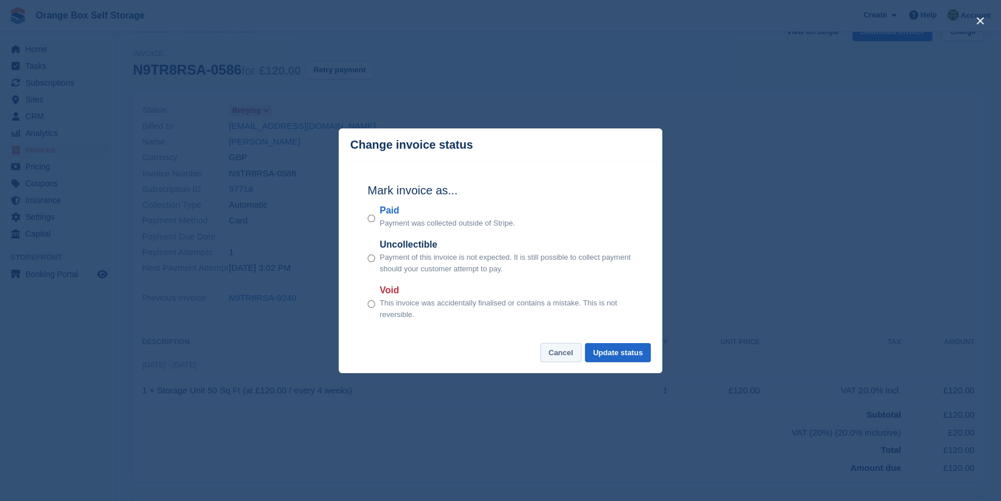
click at [554, 350] on button "Cancel" at bounding box center [560, 352] width 41 height 19
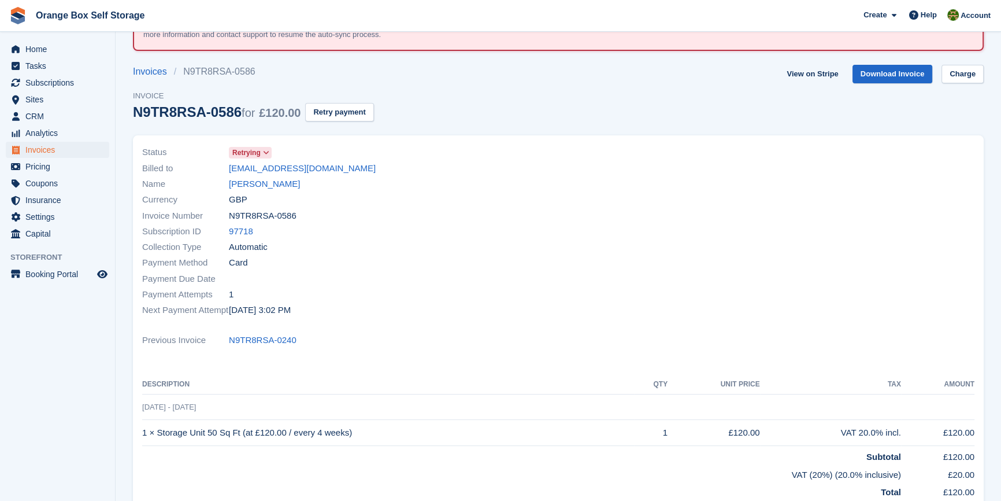
scroll to position [0, 0]
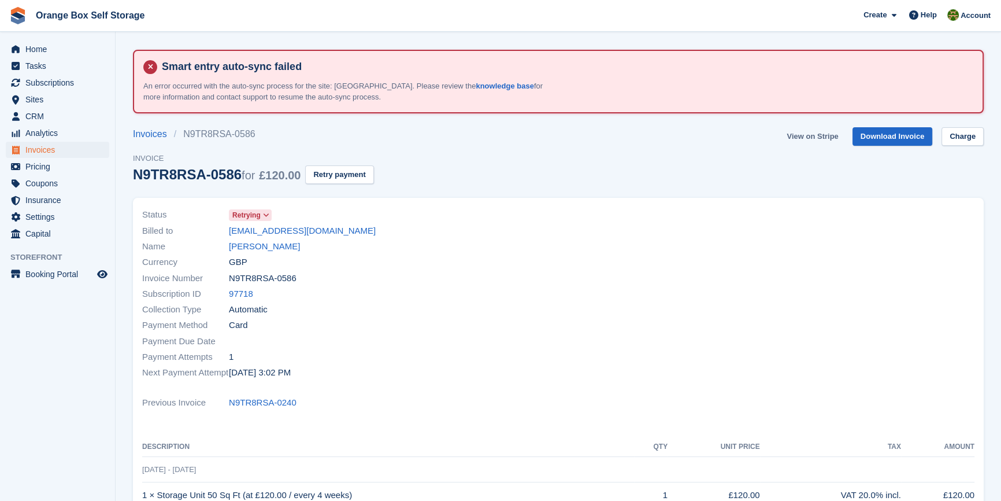
click at [823, 132] on link "View on Stripe" at bounding box center [812, 136] width 61 height 19
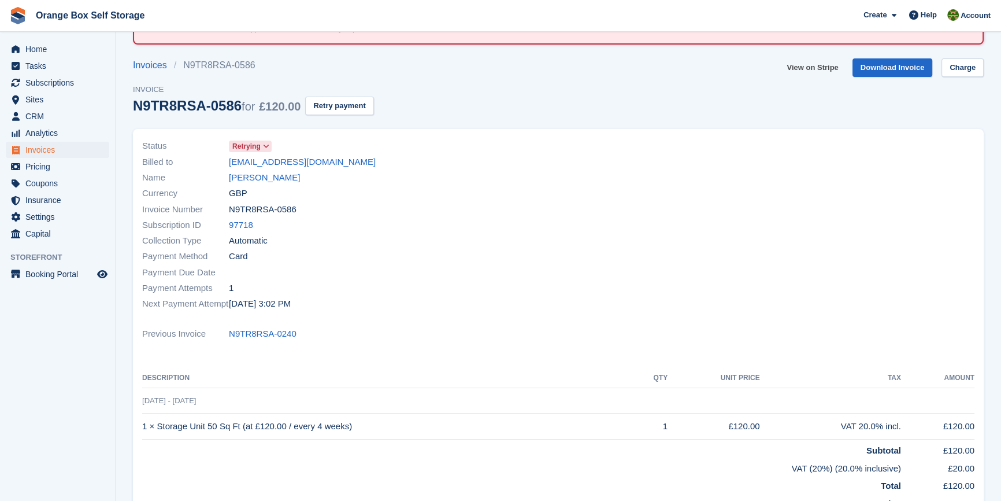
scroll to position [35, 0]
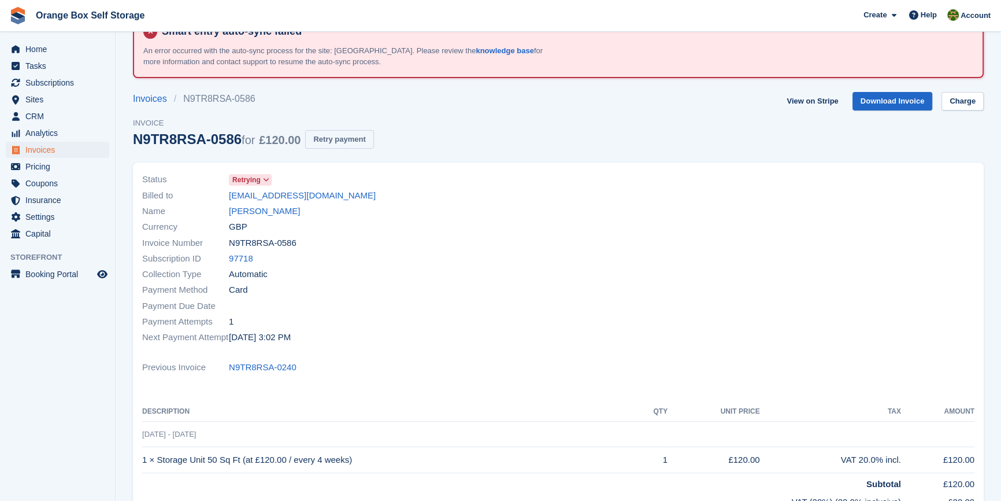
click at [339, 143] on button "Retry payment" at bounding box center [339, 139] width 68 height 19
click at [618, 186] on div at bounding box center [769, 258] width 423 height 187
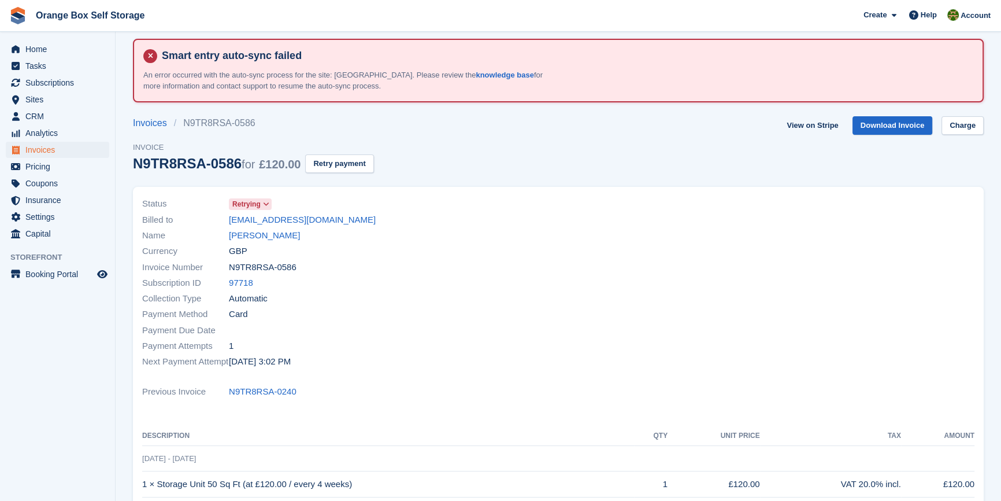
scroll to position [0, 0]
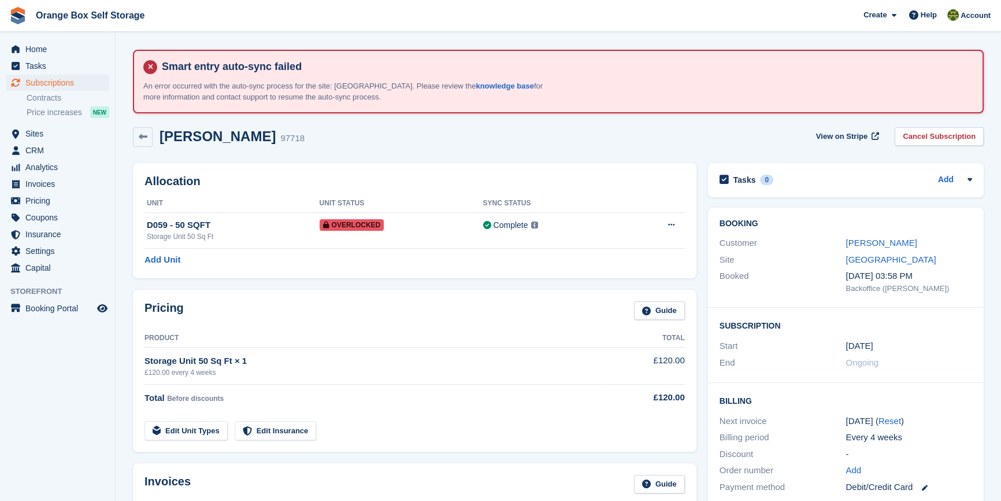
scroll to position [395, 0]
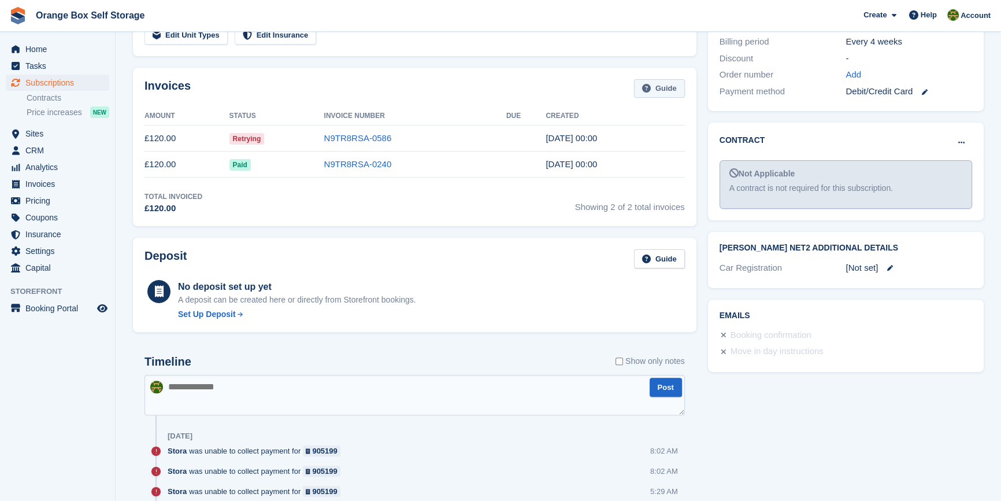
click at [648, 86] on icon at bounding box center [646, 88] width 9 height 9
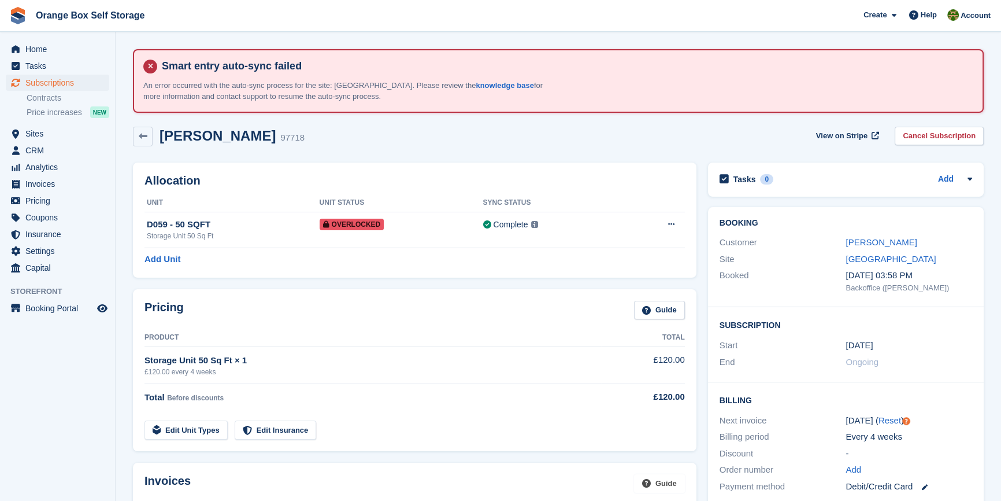
scroll to position [0, 0]
click at [63, 168] on span "Analytics" at bounding box center [59, 167] width 69 height 16
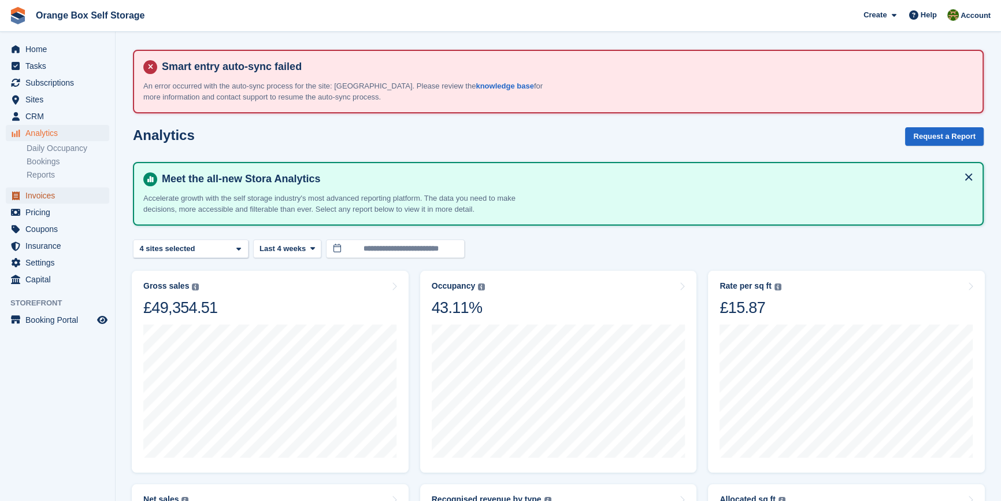
click at [36, 198] on span "Invoices" at bounding box center [59, 195] width 69 height 16
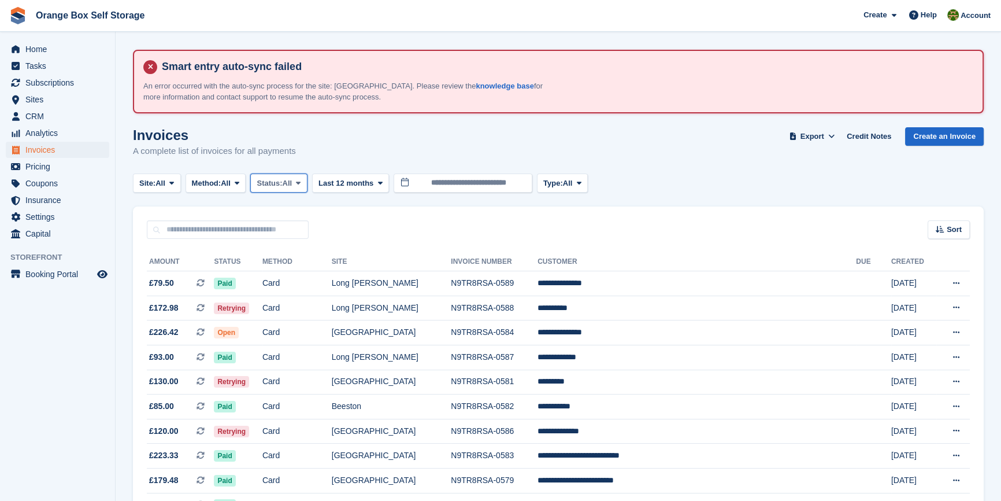
click at [285, 176] on button "Status: All" at bounding box center [278, 182] width 57 height 19
click at [291, 273] on link "Open" at bounding box center [305, 272] width 101 height 21
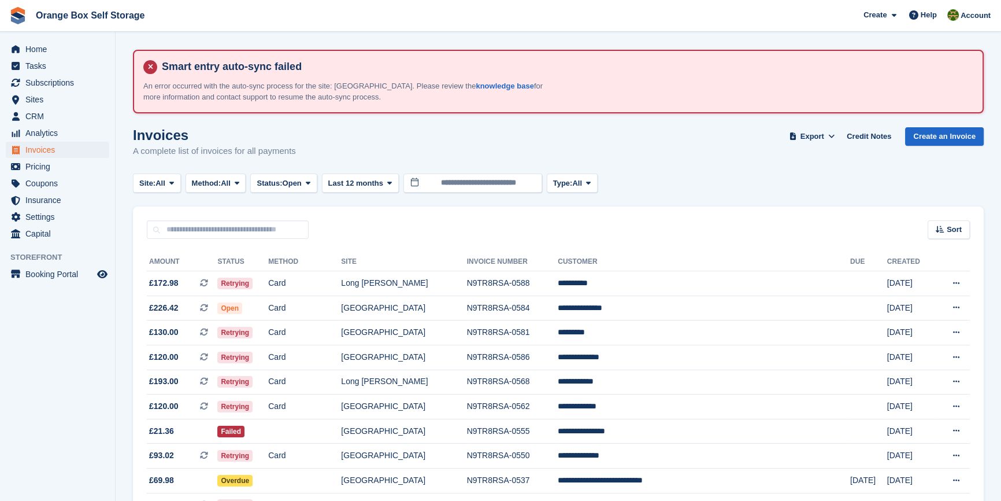
click at [73, 335] on aside "Home Tasks Subscriptions Subscriptions Subscriptions Contracts Price increases …" at bounding box center [57, 253] width 115 height 443
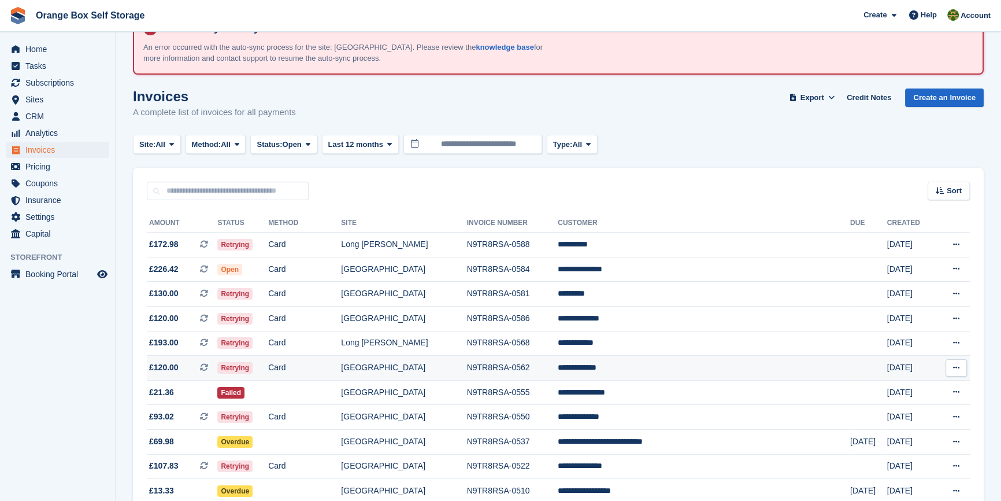
scroll to position [105, 0]
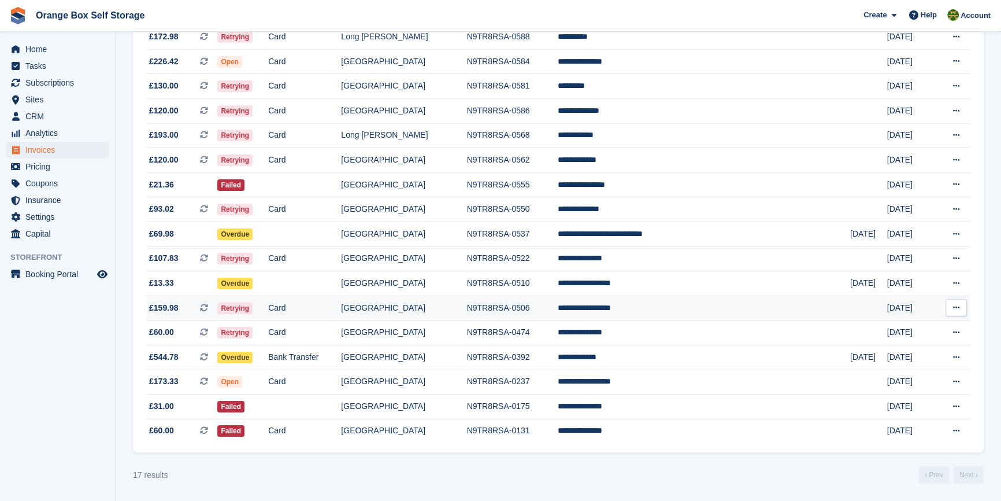
scroll to position [252, 0]
click at [413, 468] on div "17 results ‹ Prev Next ›" at bounding box center [558, 474] width 851 height 17
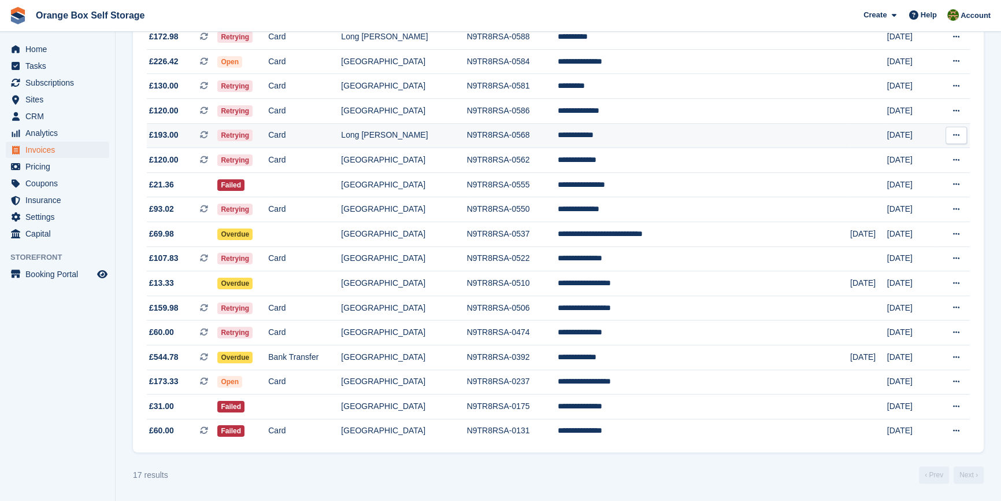
click at [539, 126] on td "N9TR8RSA-0568" at bounding box center [512, 135] width 91 height 25
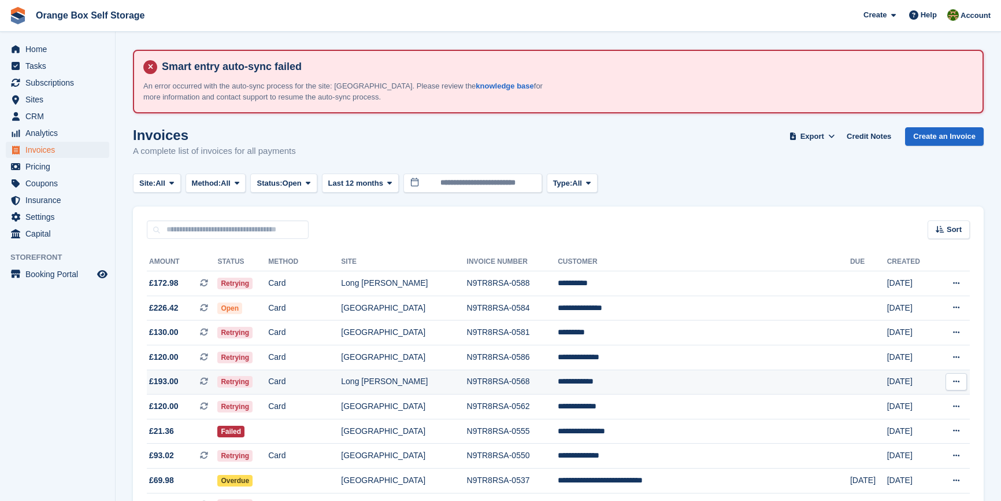
scroll to position [252, 0]
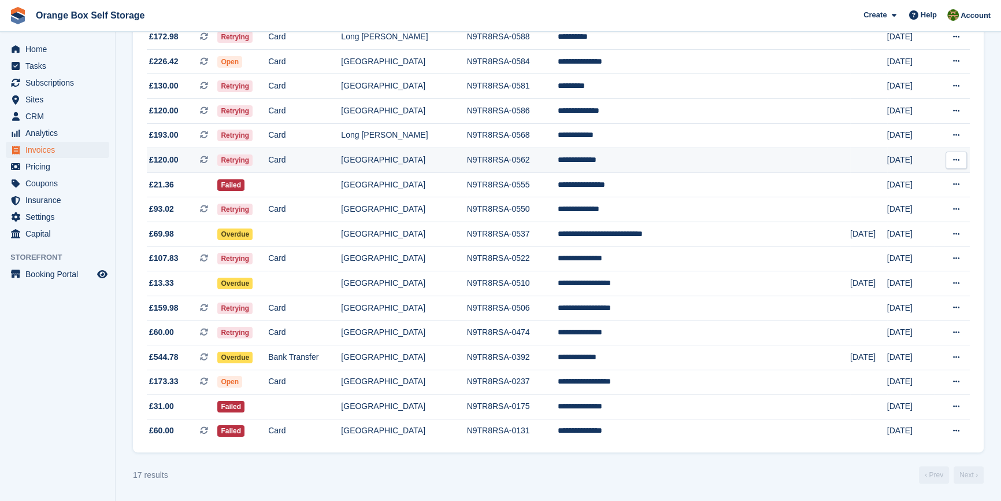
click at [558, 160] on td "N9TR8RSA-0562" at bounding box center [512, 160] width 91 height 25
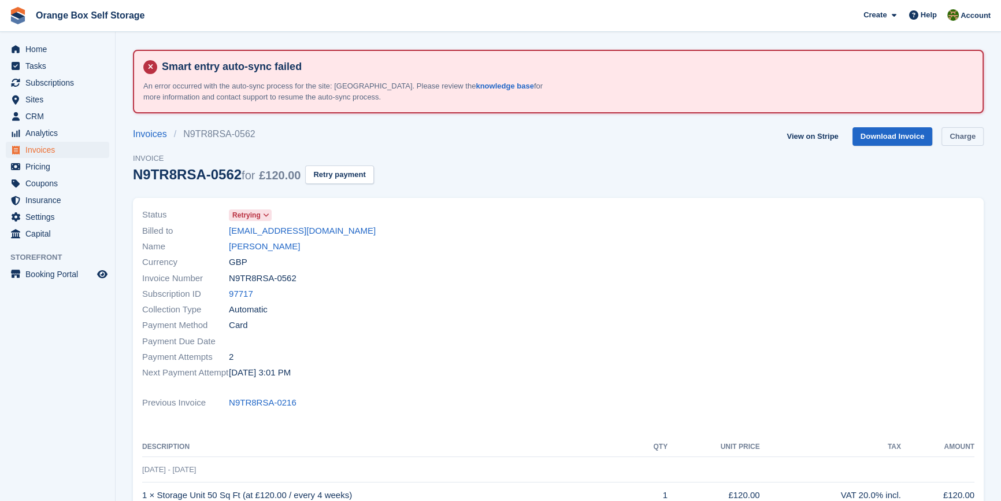
click at [965, 135] on link "Charge" at bounding box center [963, 136] width 42 height 19
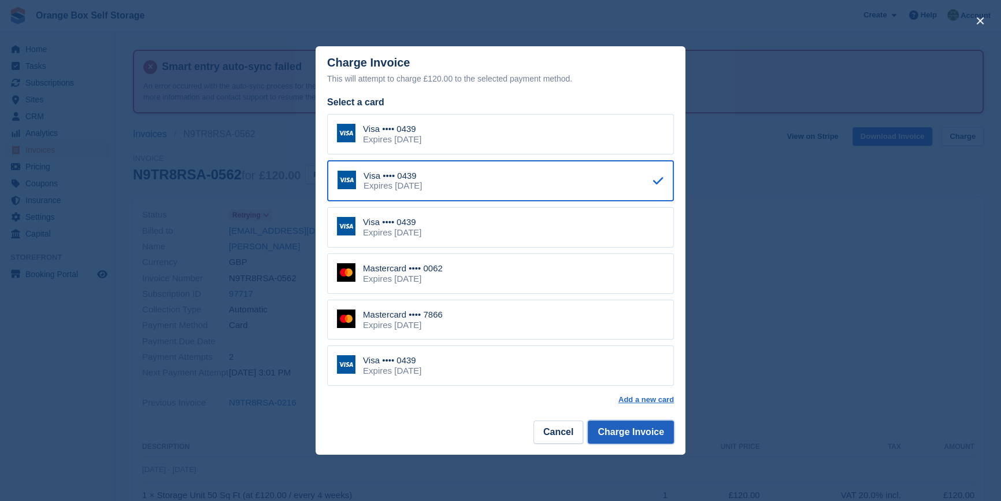
click at [635, 440] on button "Charge Invoice" at bounding box center [631, 431] width 86 height 23
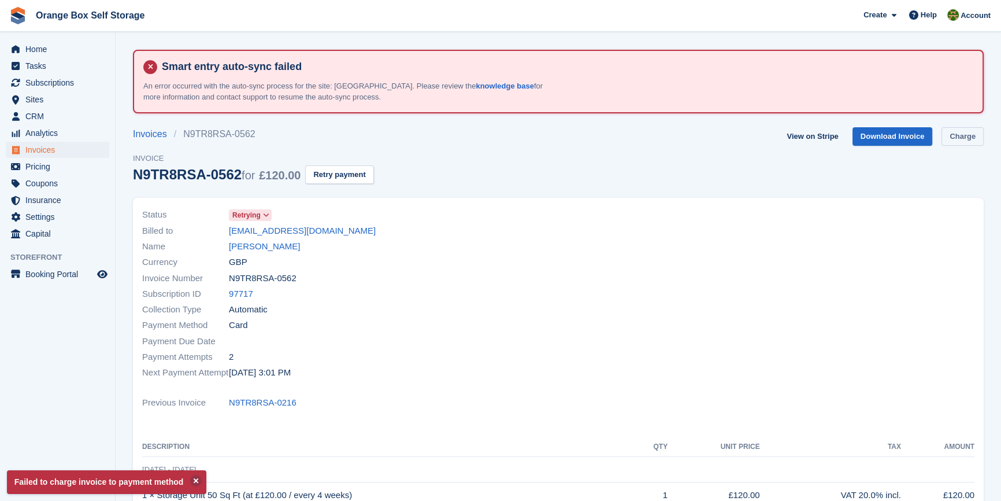
click at [957, 138] on link "Charge" at bounding box center [963, 136] width 42 height 19
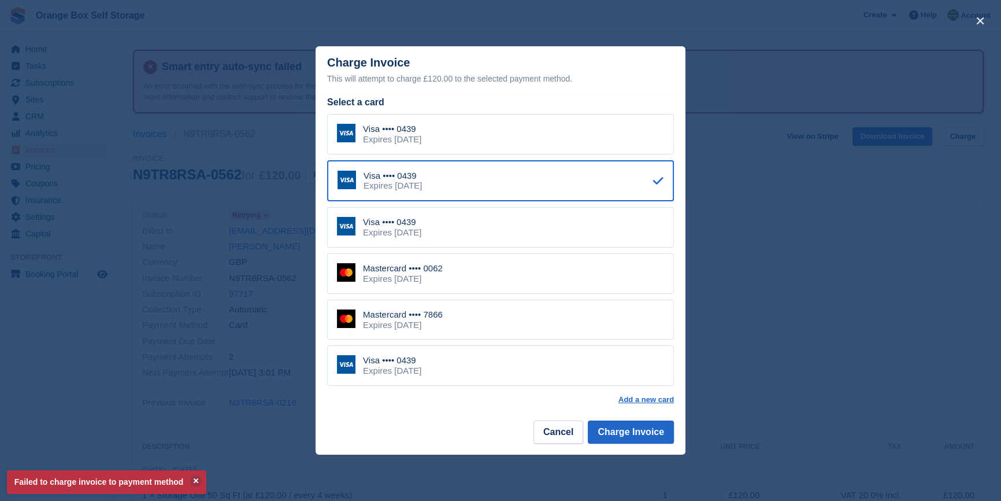
click at [457, 284] on div "Mastercard •••• 0062 Expires August 2029" at bounding box center [500, 273] width 347 height 40
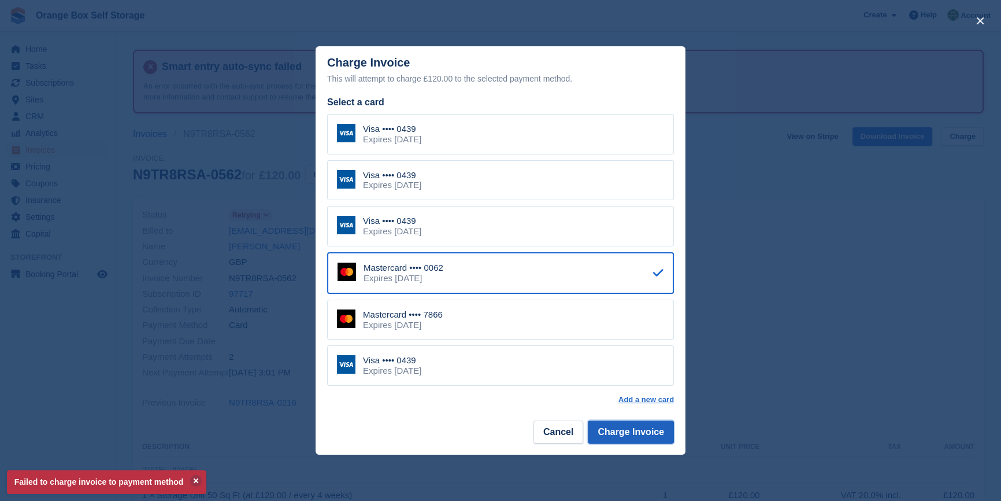
click at [642, 435] on button "Charge Invoice" at bounding box center [631, 431] width 86 height 23
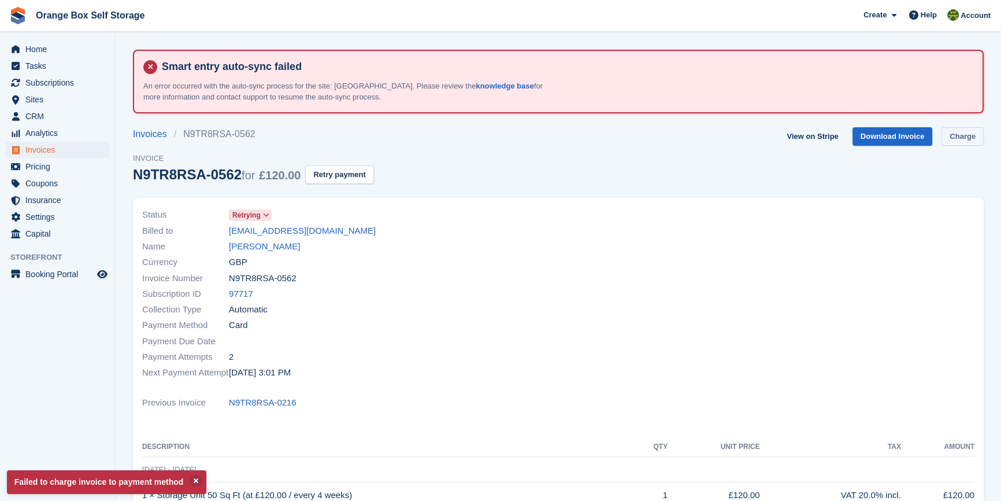
click at [972, 132] on link "Charge" at bounding box center [963, 136] width 42 height 19
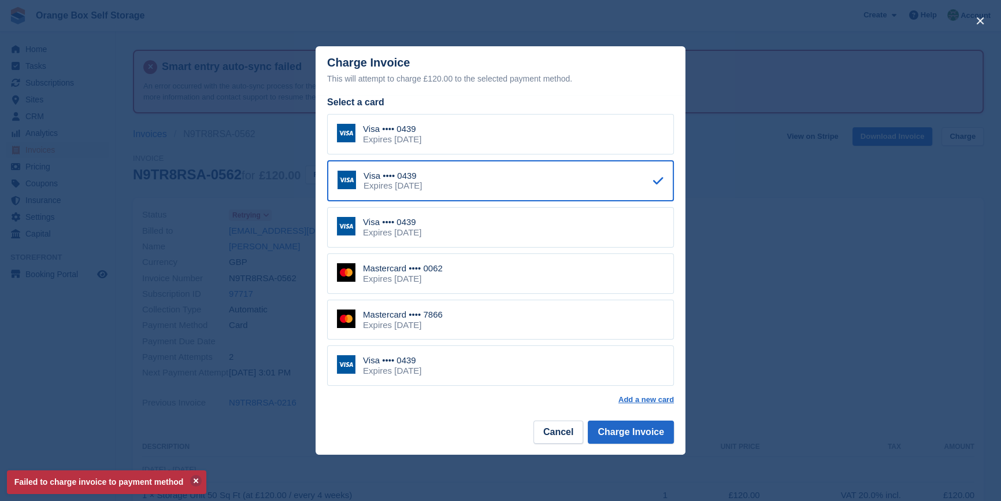
click at [483, 325] on div "Mastercard •••• 7866 Expires January 2030" at bounding box center [500, 319] width 347 height 40
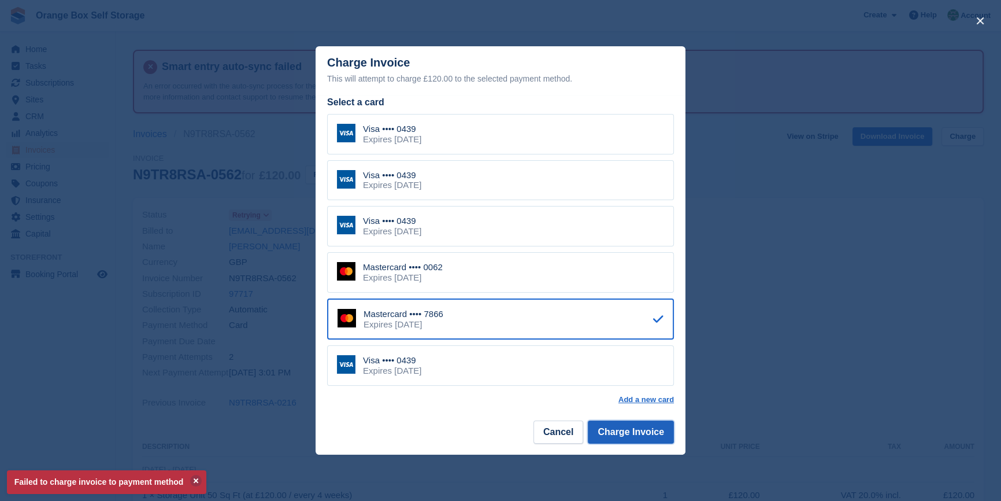
click at [630, 434] on button "Charge Invoice" at bounding box center [631, 431] width 86 height 23
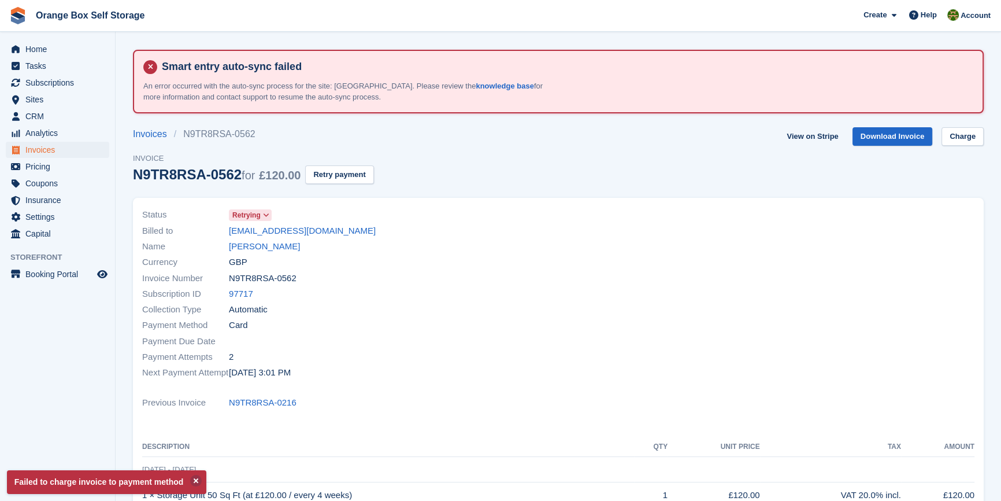
click at [646, 359] on div at bounding box center [769, 293] width 423 height 187
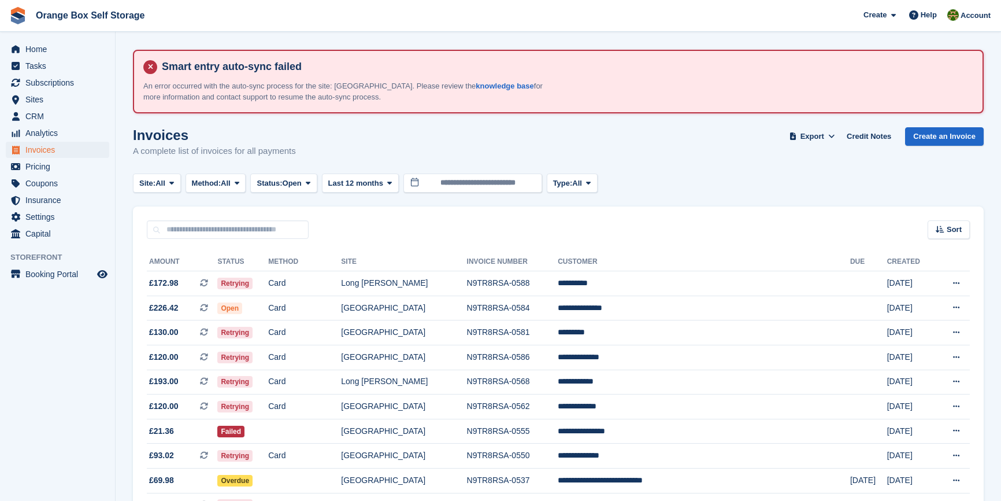
scroll to position [252, 0]
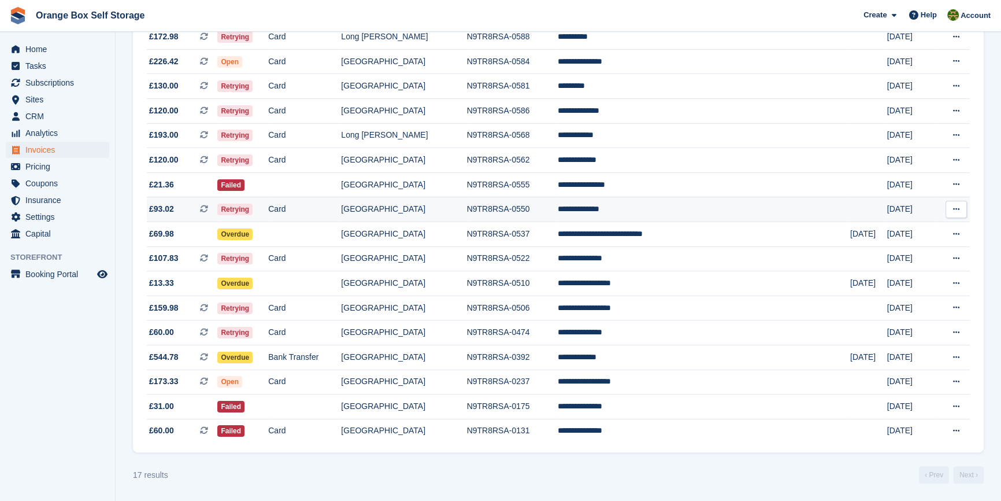
click at [462, 206] on td "[GEOGRAPHIC_DATA]" at bounding box center [403, 209] width 125 height 25
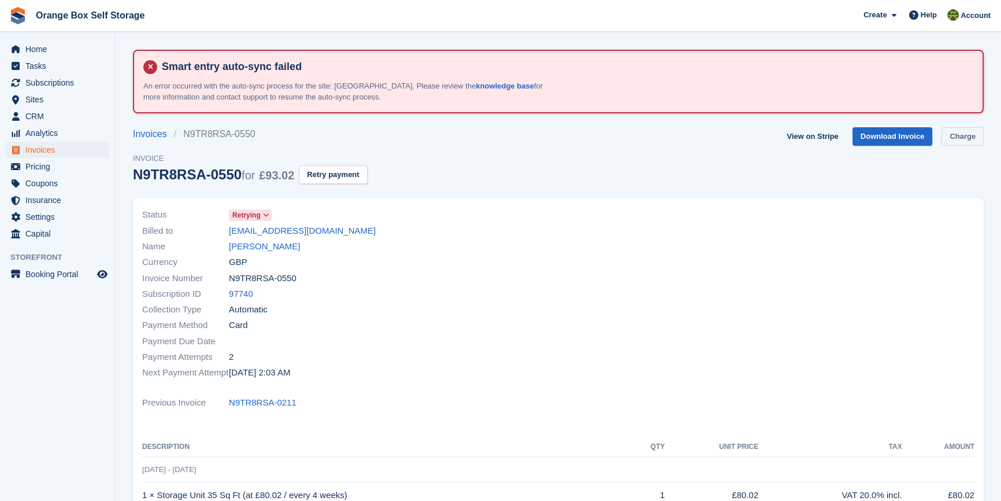
click at [957, 138] on link "Charge" at bounding box center [963, 136] width 42 height 19
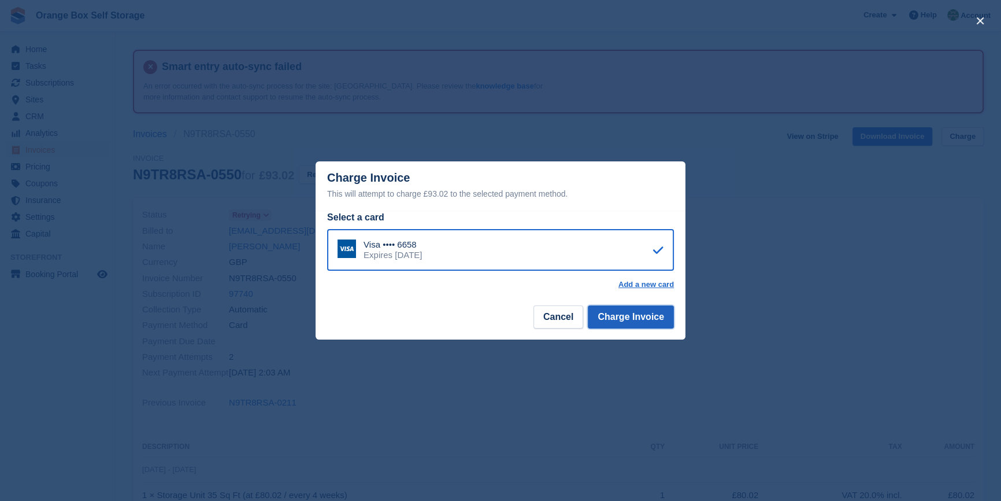
click at [653, 311] on button "Charge Invoice" at bounding box center [631, 316] width 86 height 23
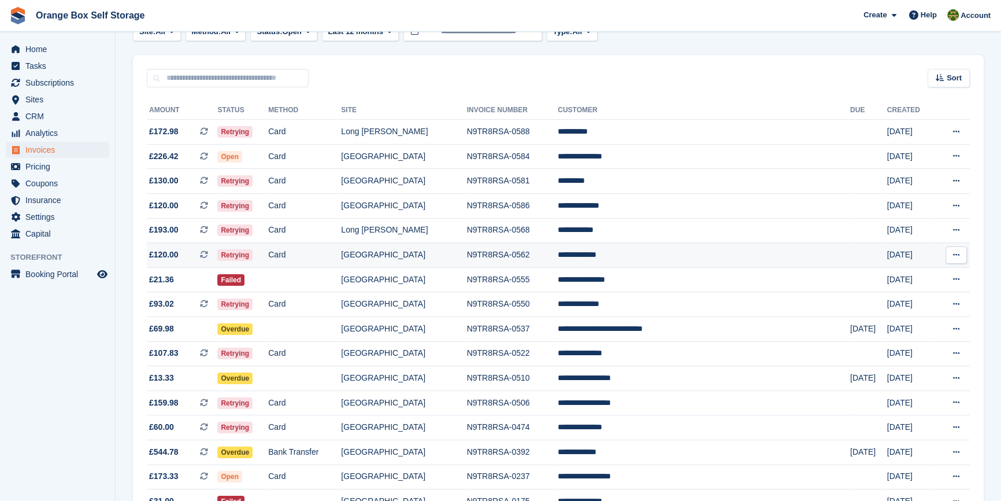
scroll to position [157, 0]
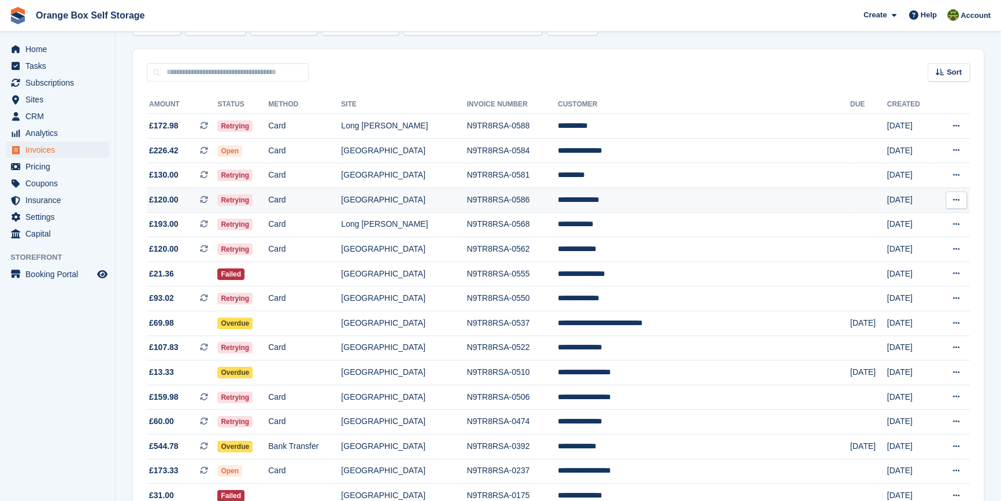
click at [548, 195] on td "N9TR8RSA-0586" at bounding box center [512, 199] width 91 height 25
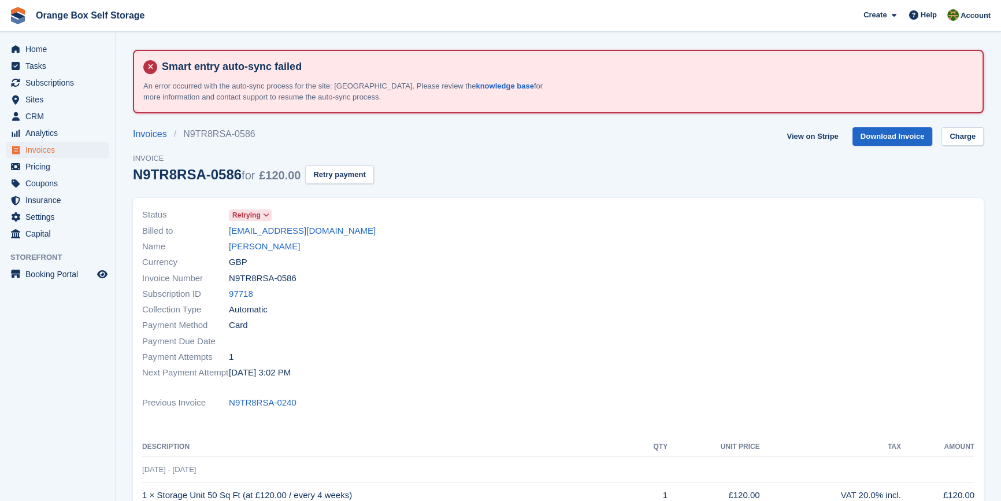
click at [33, 345] on aside "Home Tasks Subscriptions Subscriptions Subscriptions Contracts Price increases …" at bounding box center [57, 253] width 115 height 443
click at [46, 84] on span "Subscriptions" at bounding box center [59, 83] width 69 height 16
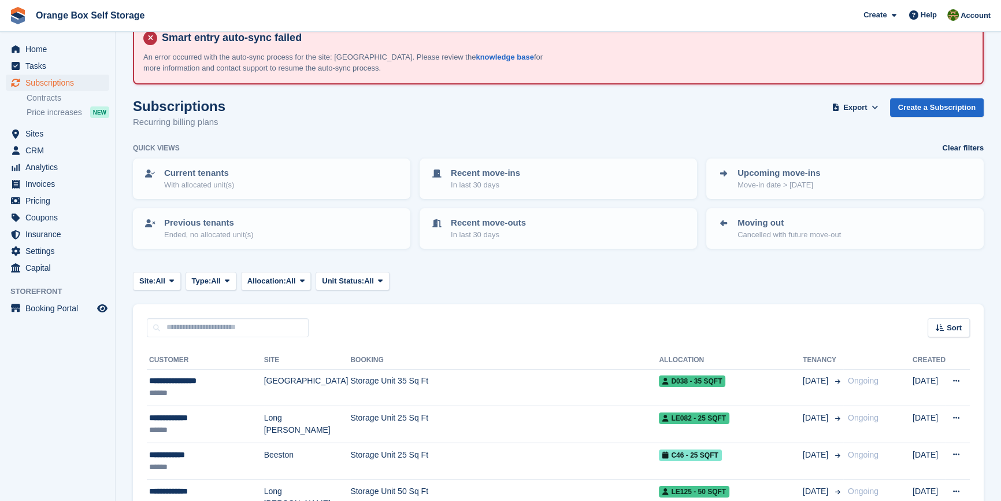
scroll to position [52, 0]
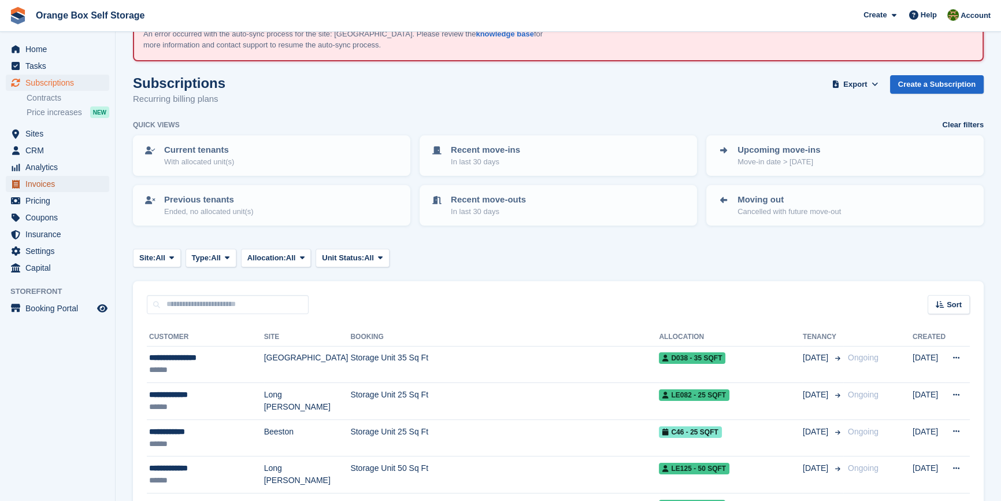
click at [31, 184] on span "Invoices" at bounding box center [59, 184] width 69 height 16
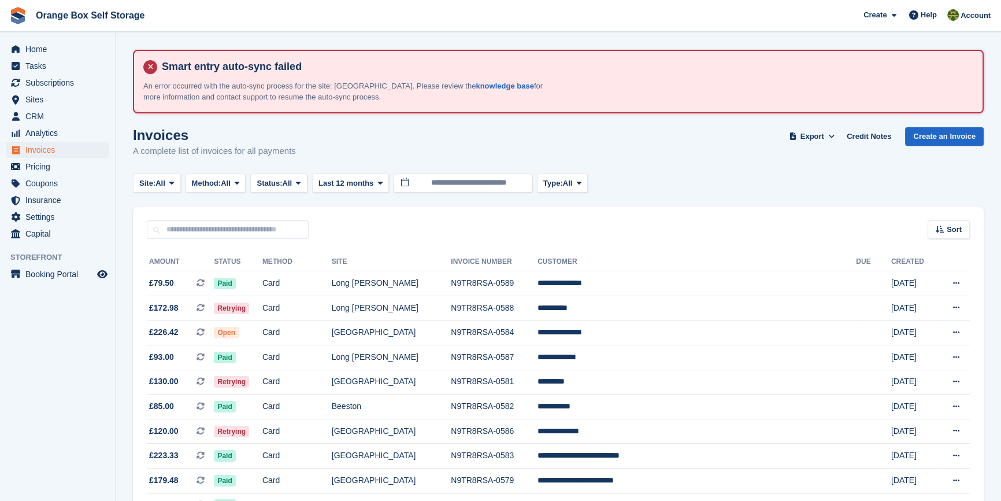
click at [43, 383] on aside "Home Tasks Subscriptions Subscriptions Subscriptions Contracts Price increases …" at bounding box center [57, 253] width 115 height 443
click at [288, 187] on span "All" at bounding box center [288, 183] width 10 height 12
click at [269, 273] on link "Open" at bounding box center [305, 272] width 101 height 21
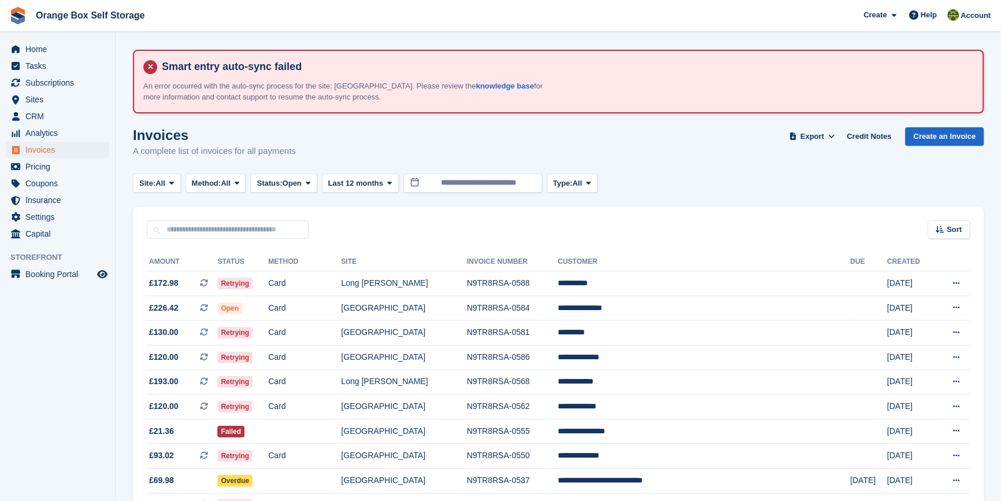
click at [24, 393] on aside "Home Tasks Subscriptions Subscriptions Subscriptions Contracts Price increases …" at bounding box center [57, 253] width 115 height 443
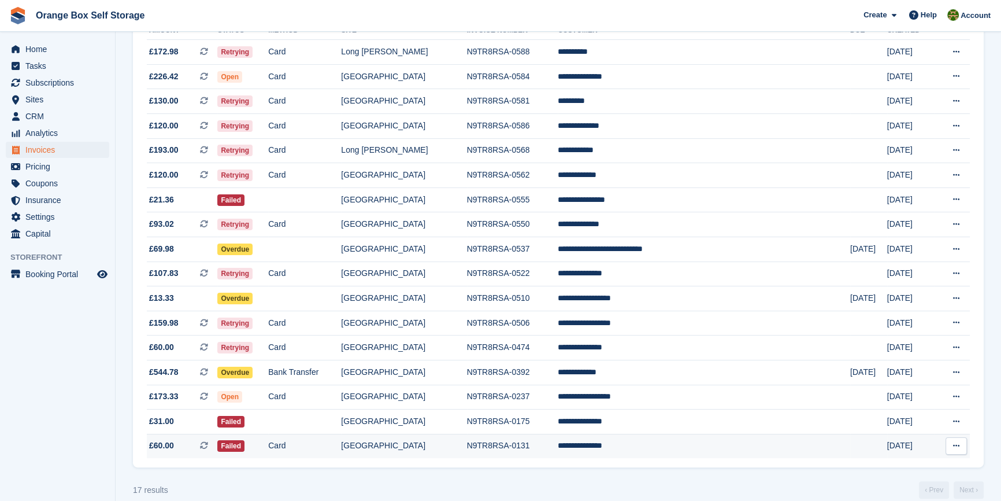
scroll to position [252, 0]
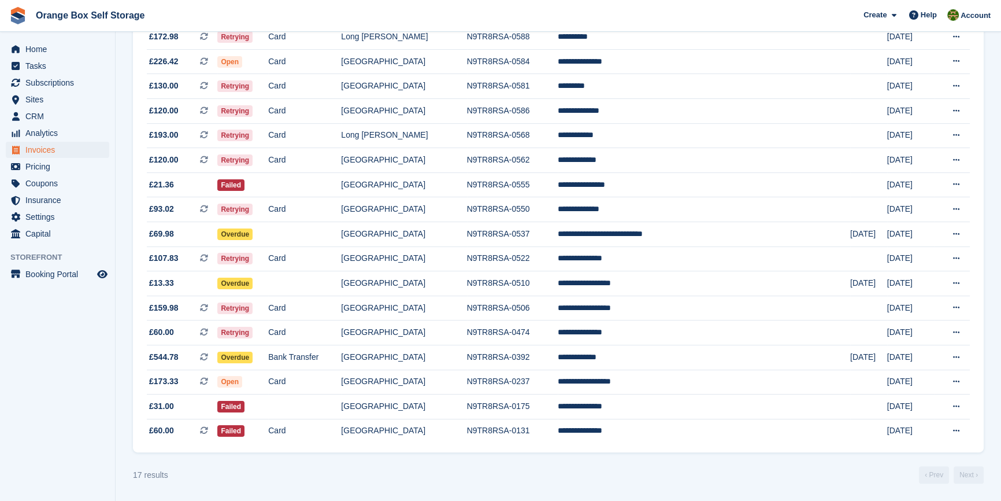
click at [394, 474] on div "17 results ‹ Prev Next ›" at bounding box center [558, 474] width 851 height 17
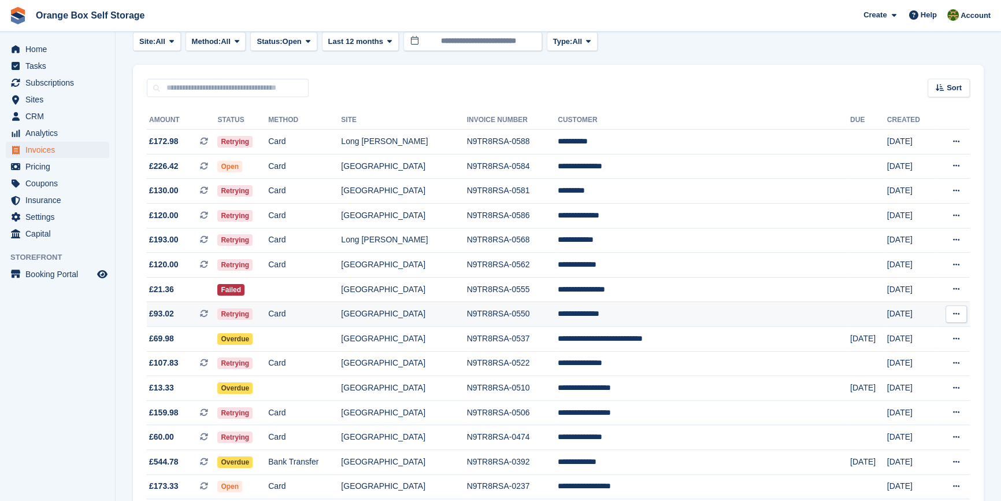
scroll to position [0, 0]
